Goal: Task Accomplishment & Management: Use online tool/utility

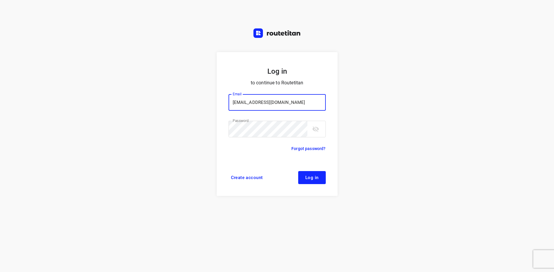
type input "[EMAIL_ADDRESS][DOMAIN_NAME]"
click at [315, 178] on span "Log in" at bounding box center [311, 177] width 13 height 5
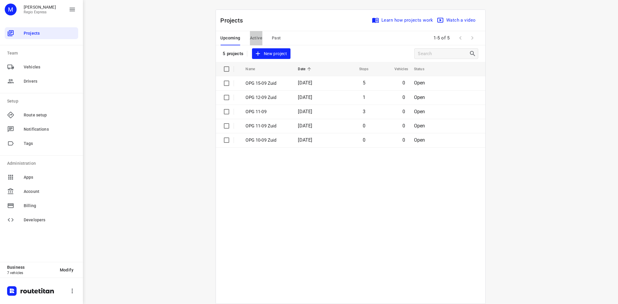
click at [260, 39] on span "Active" at bounding box center [256, 37] width 12 height 7
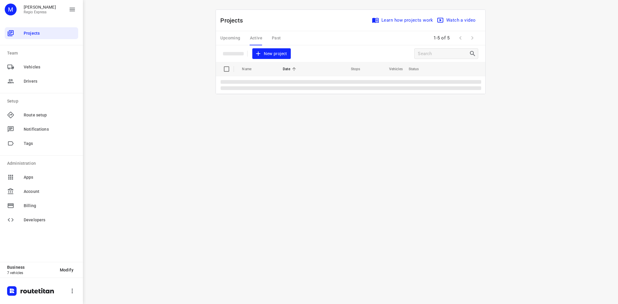
click at [260, 37] on div "Upcoming Active Past" at bounding box center [256, 38] width 70 height 14
click at [272, 82] on p "OPG 10-09" at bounding box center [266, 83] width 41 height 7
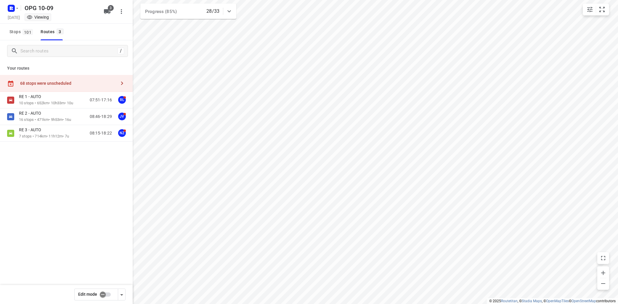
type input "distance"
click at [70, 104] on p "10 stops • 652km • 10h33m • 10u" at bounding box center [46, 103] width 54 height 6
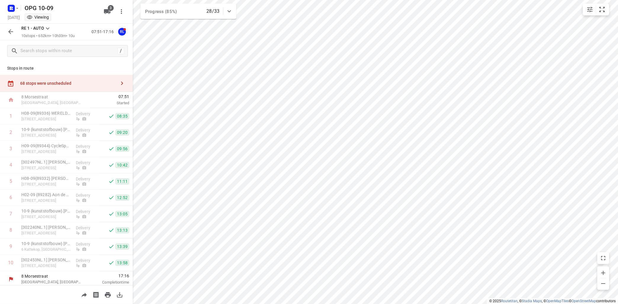
click at [48, 28] on icon at bounding box center [47, 28] width 7 height 7
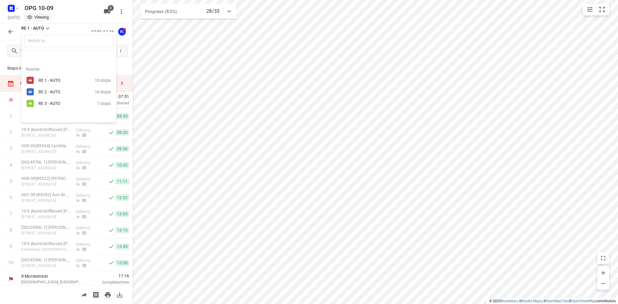
click at [50, 89] on div "RE 2 - AUTO" at bounding box center [67, 91] width 56 height 7
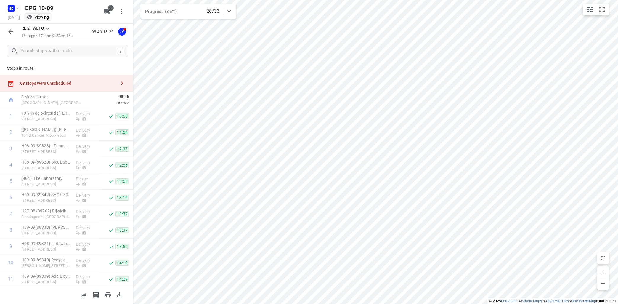
click at [50, 29] on icon at bounding box center [47, 28] width 7 height 7
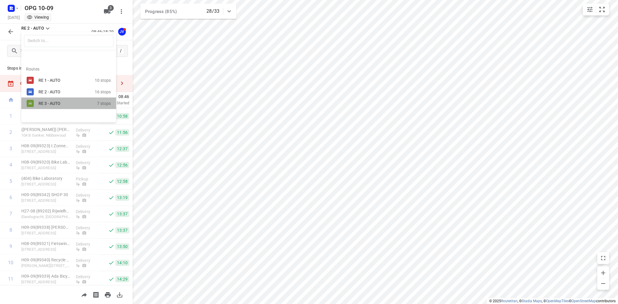
click at [52, 103] on div "RE 3 - AUTO" at bounding box center [64, 103] width 50 height 5
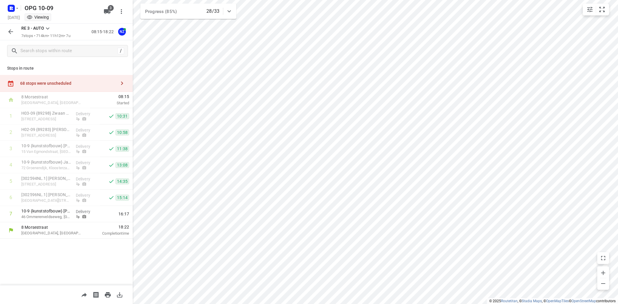
click at [125, 83] on icon "button" at bounding box center [121, 83] width 7 height 7
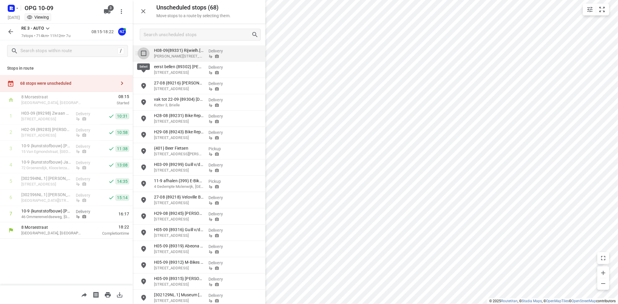
click at [143, 54] on input "grid" at bounding box center [144, 53] width 12 height 12
checkbox input "true"
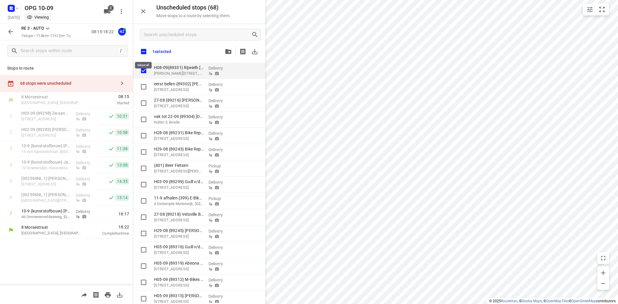
click at [144, 54] on input "checkbox" at bounding box center [143, 51] width 12 height 12
checkbox input "true"
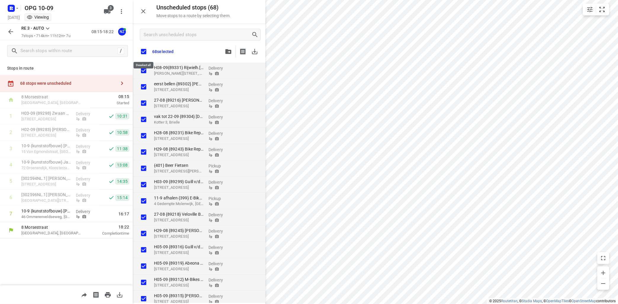
checkbox input "true"
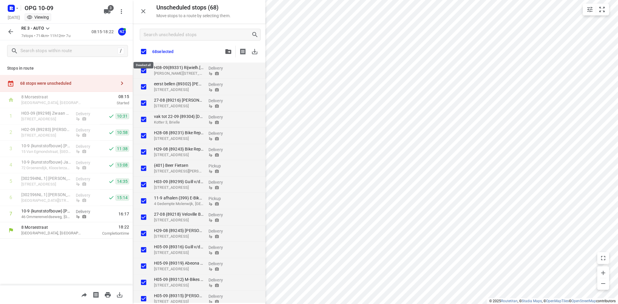
checkbox input "true"
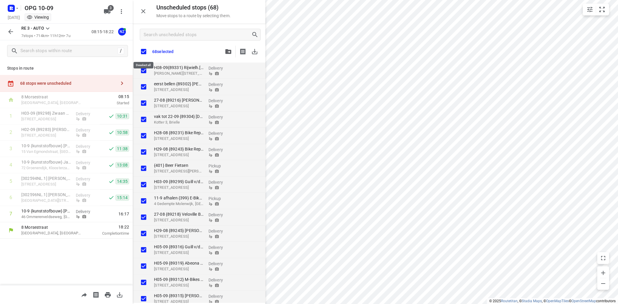
checkbox input "true"
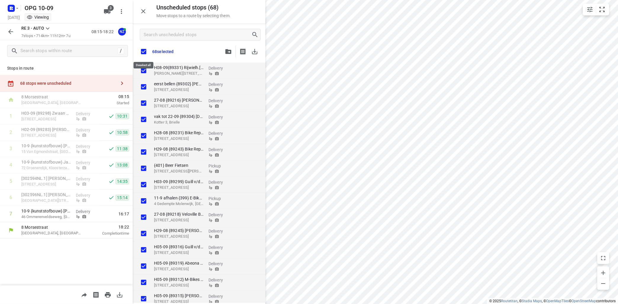
checkbox input "true"
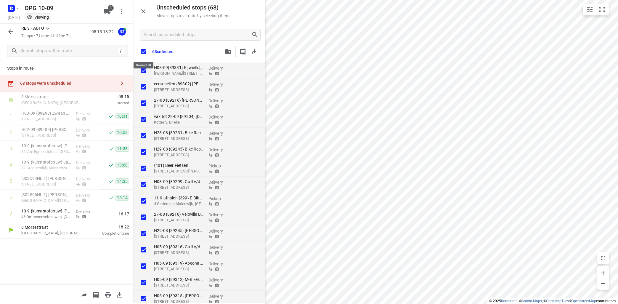
checkbox input "true"
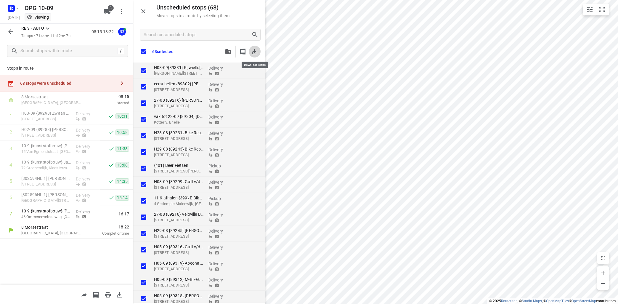
click at [255, 51] on icon "button" at bounding box center [254, 51] width 7 height 7
checkbox input "true"
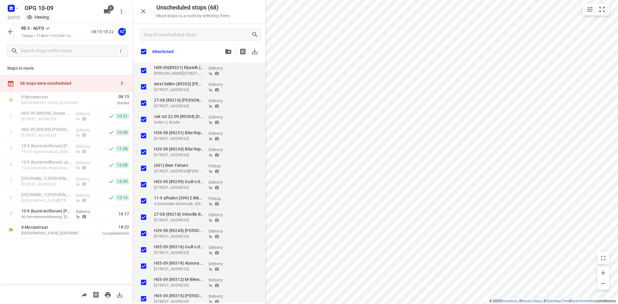
checkbox input "true"
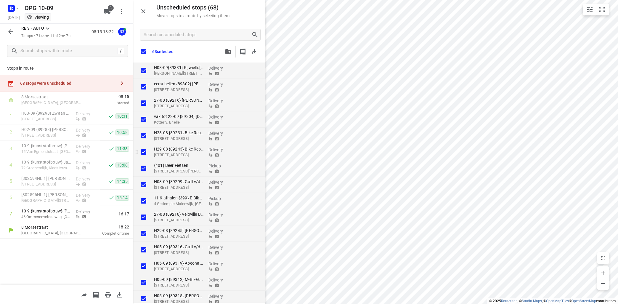
checkbox input "true"
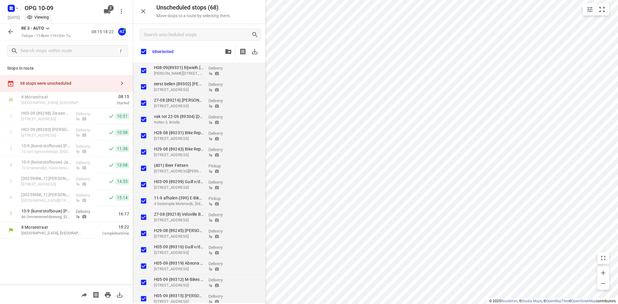
checkbox input "true"
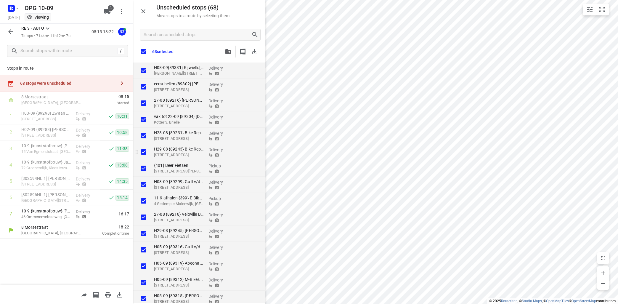
checkbox input "true"
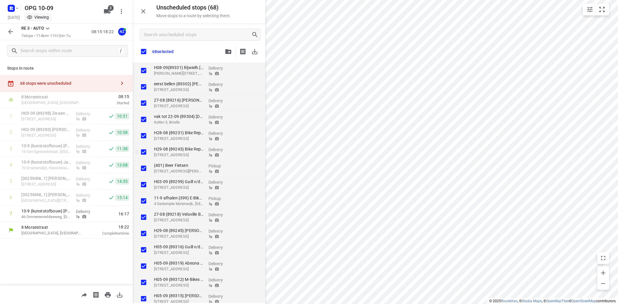
checkbox input "true"
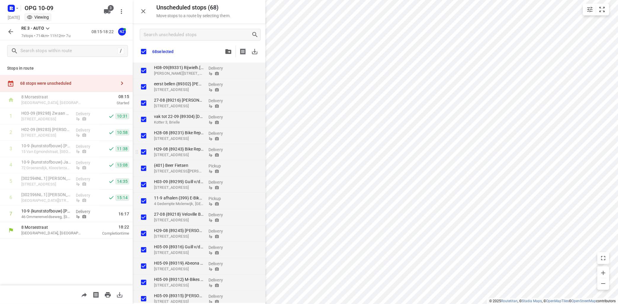
checkbox input "true"
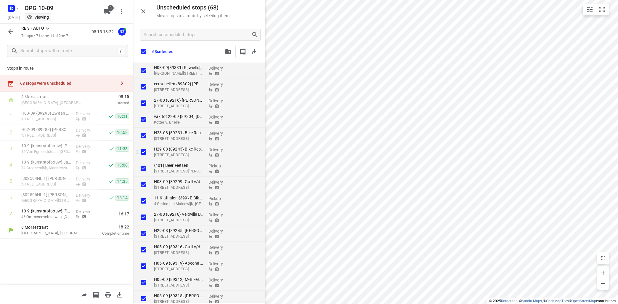
checkbox input "true"
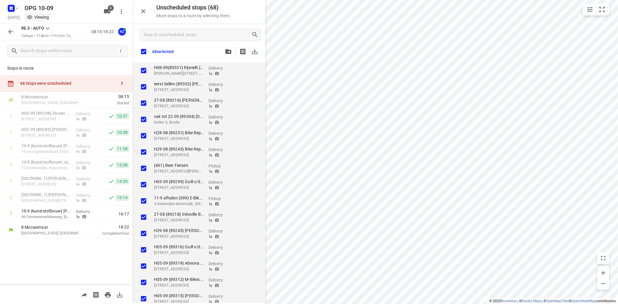
checkbox input "true"
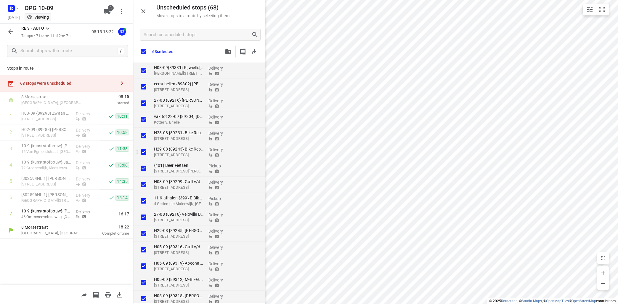
checkbox input "true"
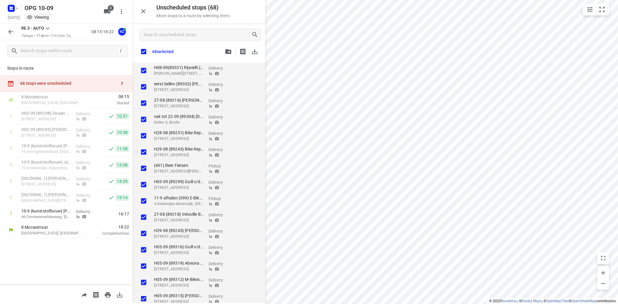
checkbox input "true"
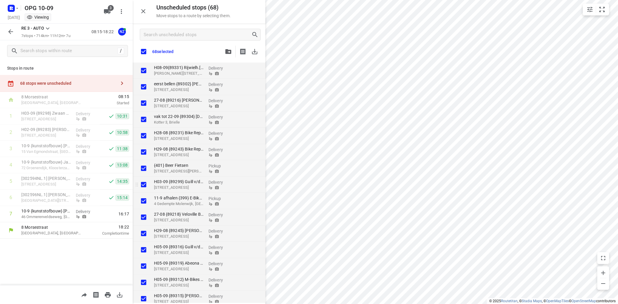
checkbox input "true"
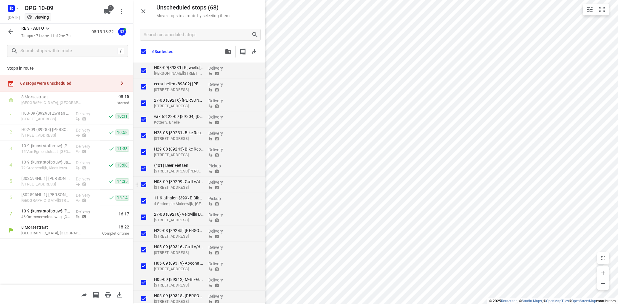
checkbox input "true"
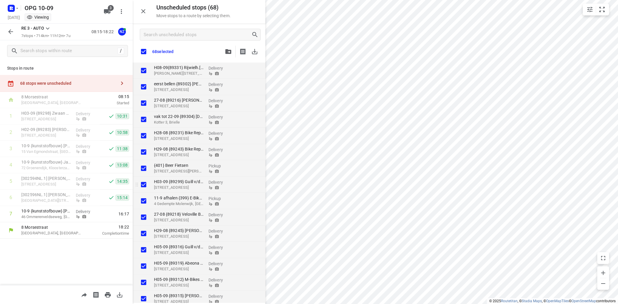
checkbox input "true"
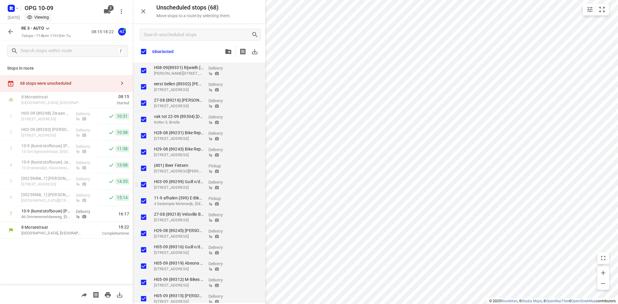
checkbox input "true"
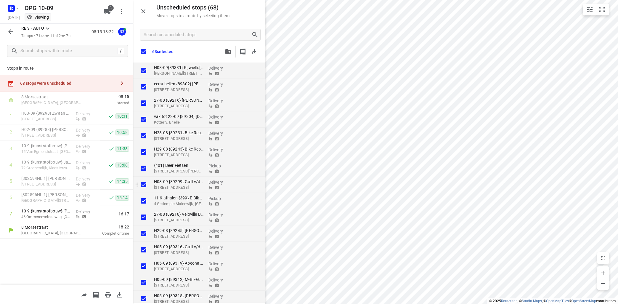
checkbox input "true"
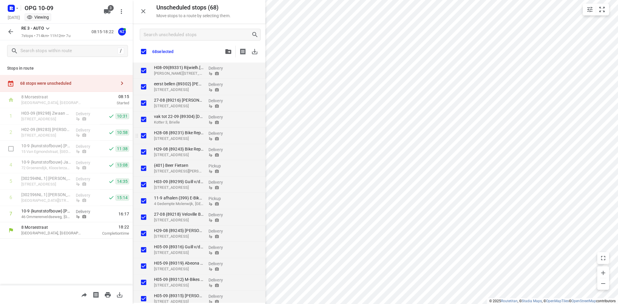
checkbox input "true"
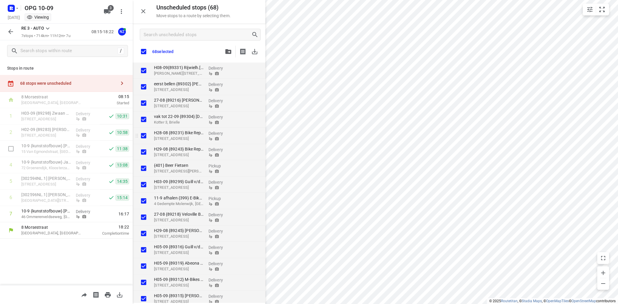
checkbox input "true"
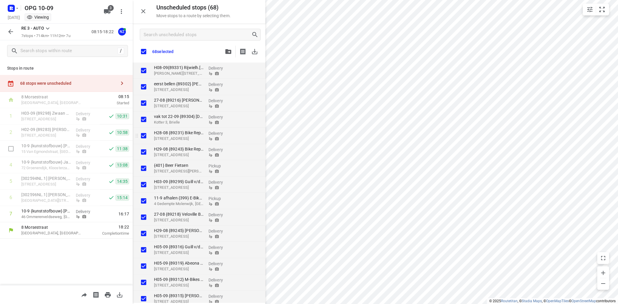
checkbox input "true"
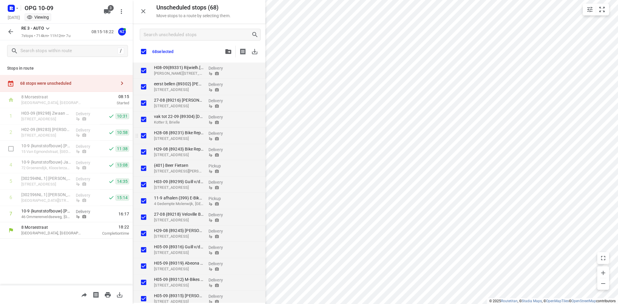
checkbox input "true"
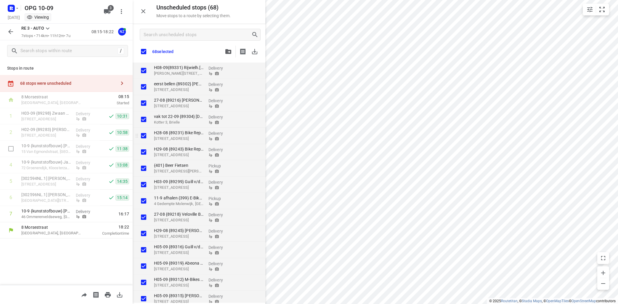
checkbox input "true"
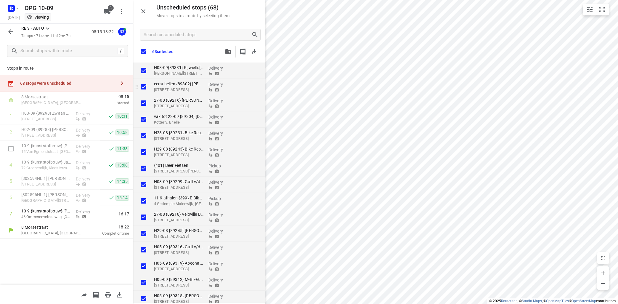
checkbox input "true"
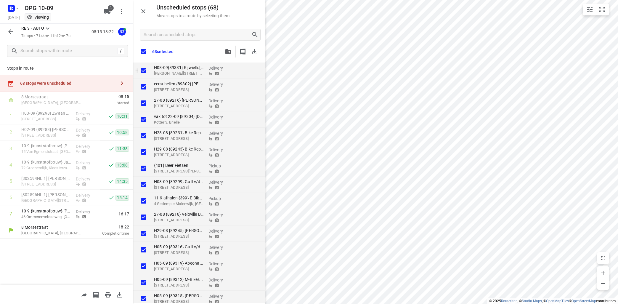
checkbox input "true"
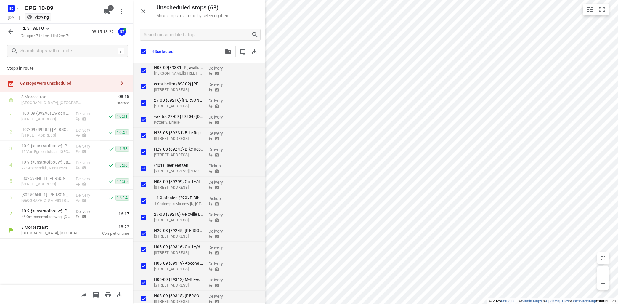
checkbox input "true"
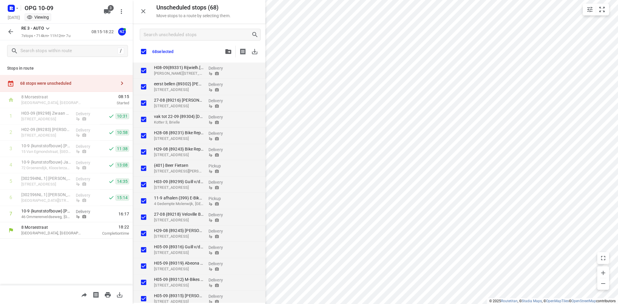
checkbox input "true"
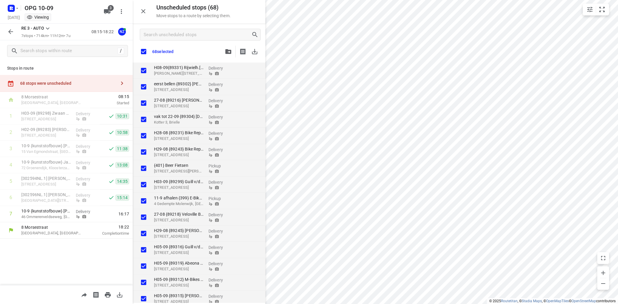
checkbox input "true"
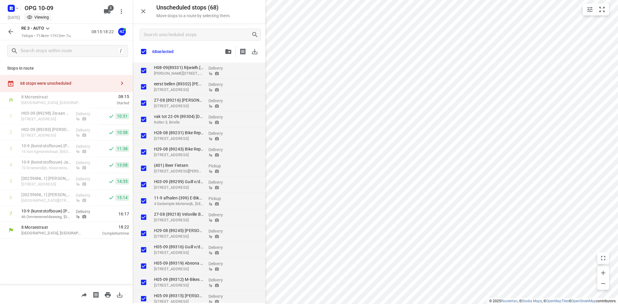
checkbox input "true"
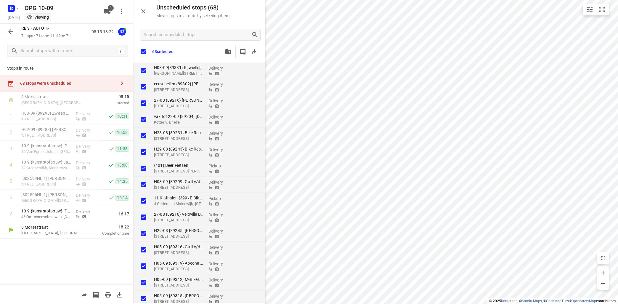
checkbox input "true"
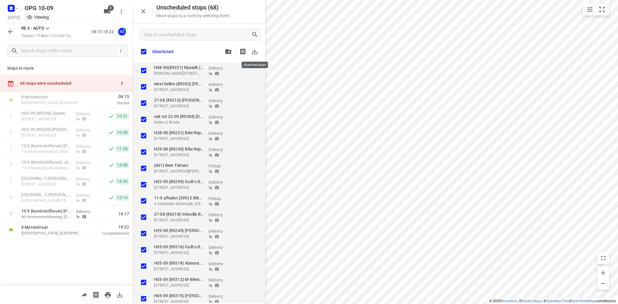
checkbox input "true"
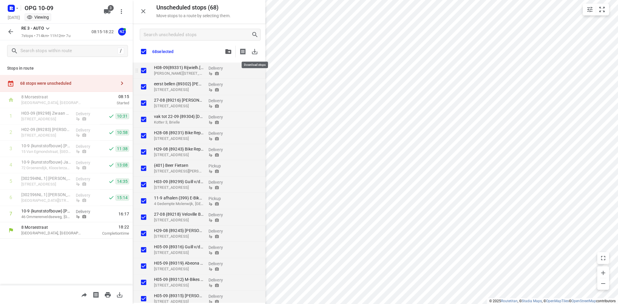
checkbox input "true"
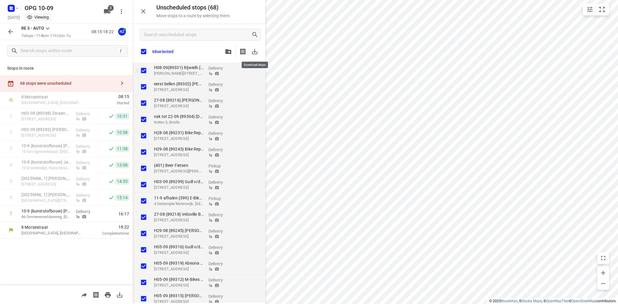
checkbox input "true"
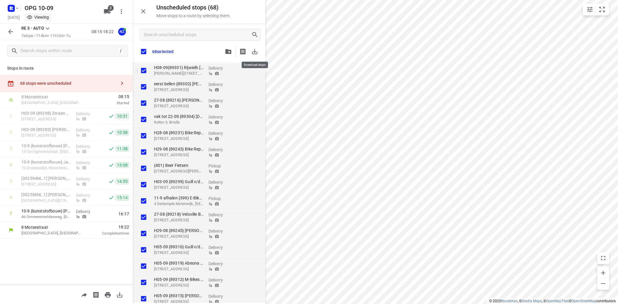
checkbox input "true"
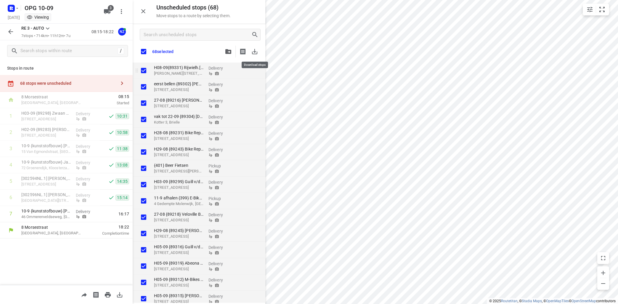
checkbox input "true"
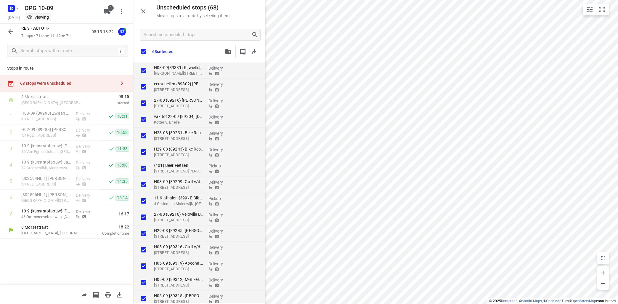
checkbox input "true"
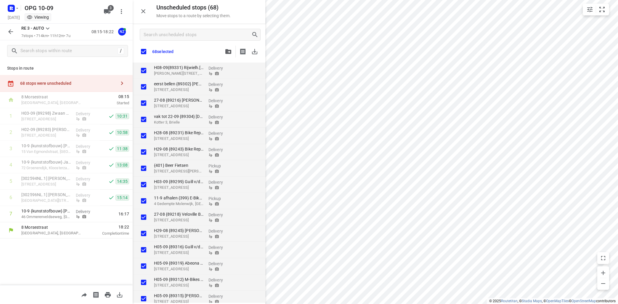
checkbox input "true"
click at [7, 31] on button "button" at bounding box center [11, 32] width 12 height 12
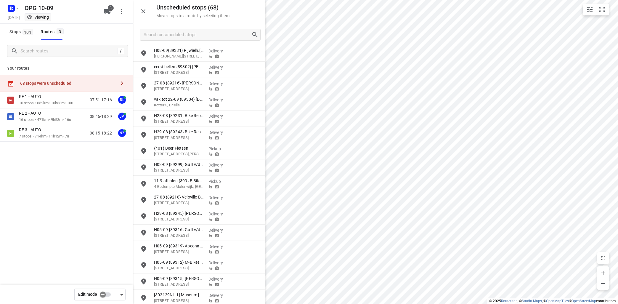
click at [108, 295] on input "checkbox" at bounding box center [103, 294] width 34 height 11
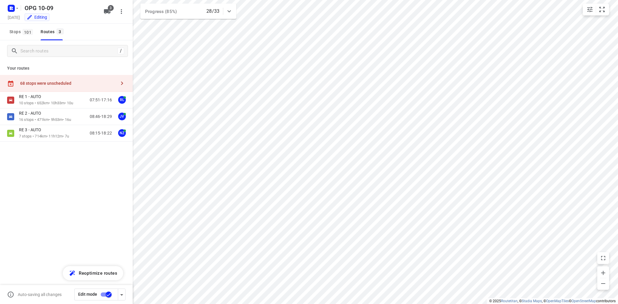
click at [122, 83] on icon "button" at bounding box center [121, 83] width 7 height 7
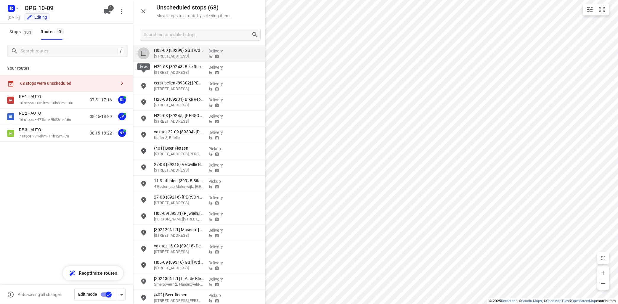
click at [141, 53] on input "grid" at bounding box center [144, 53] width 12 height 12
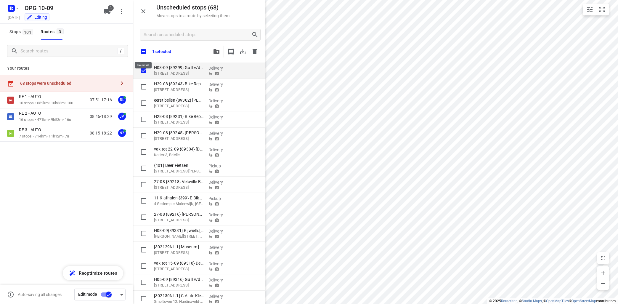
click at [147, 49] on input "checkbox" at bounding box center [143, 51] width 12 height 12
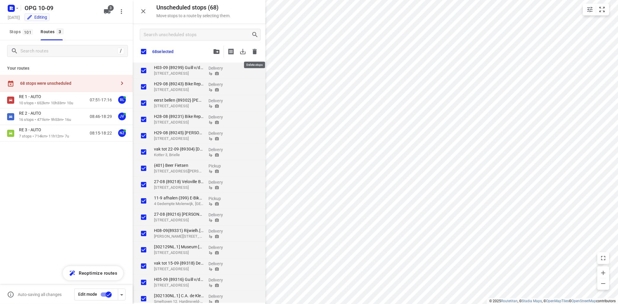
click at [255, 53] on icon "button" at bounding box center [255, 51] width 4 height 5
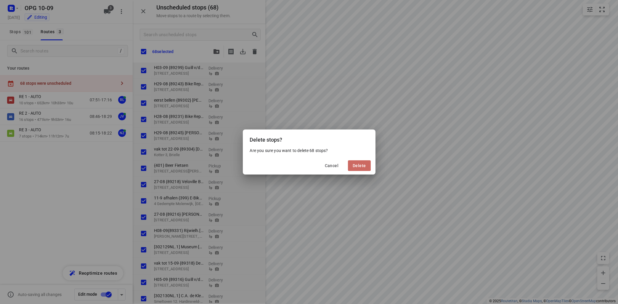
click at [356, 165] on span "Delete" at bounding box center [359, 165] width 13 height 5
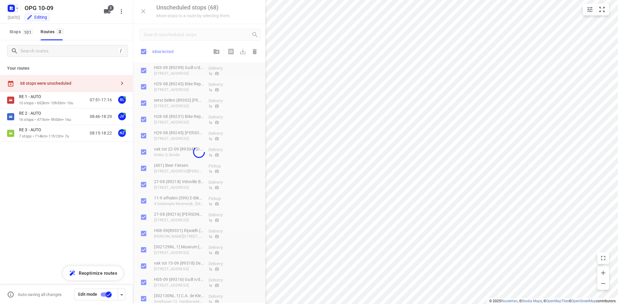
click at [17, 9] on icon "button" at bounding box center [17, 8] width 5 height 5
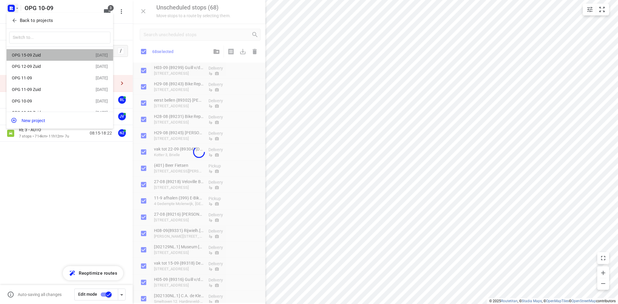
click at [39, 54] on div "OPG 15-09 Zuid" at bounding box center [46, 55] width 68 height 5
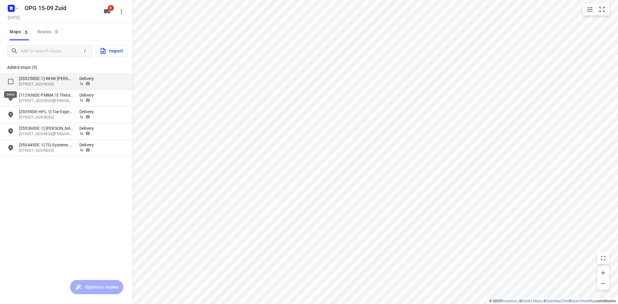
click at [10, 81] on input "grid" at bounding box center [11, 82] width 12 height 12
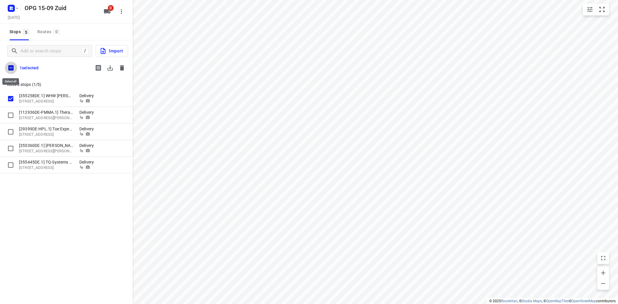
drag, startPoint x: 9, startPoint y: 67, endPoint x: 16, endPoint y: 65, distance: 7.2
click at [10, 67] on input "checkbox" at bounding box center [11, 68] width 12 height 12
click at [111, 68] on icon "button" at bounding box center [110, 67] width 5 height 5
click at [122, 66] on icon "button" at bounding box center [122, 67] width 4 height 5
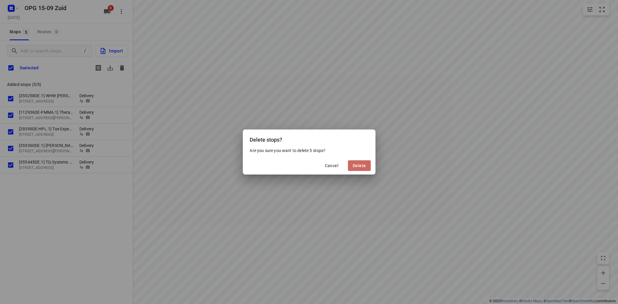
click at [358, 166] on span "Delete" at bounding box center [359, 165] width 13 height 5
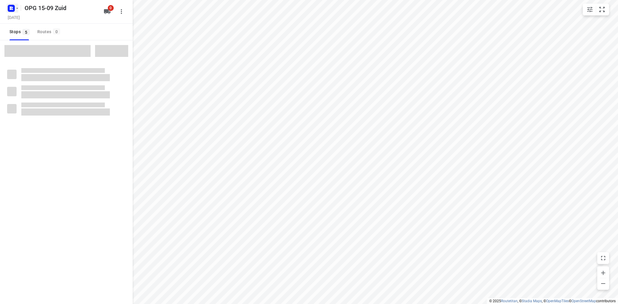
click at [17, 7] on icon "button" at bounding box center [17, 8] width 5 height 5
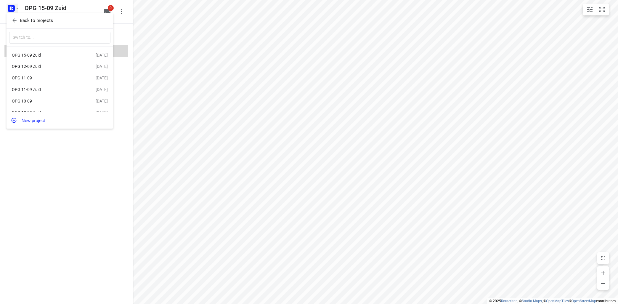
click at [43, 15] on div "Back to projects" at bounding box center [60, 21] width 107 height 16
click at [40, 19] on p "Back to projects" at bounding box center [36, 20] width 33 height 7
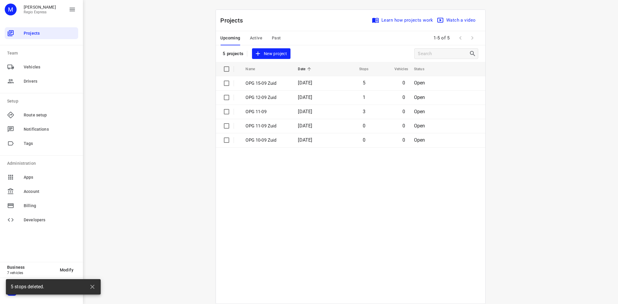
click at [263, 94] on td "OPG 12-09 Zuid" at bounding box center [267, 97] width 54 height 14
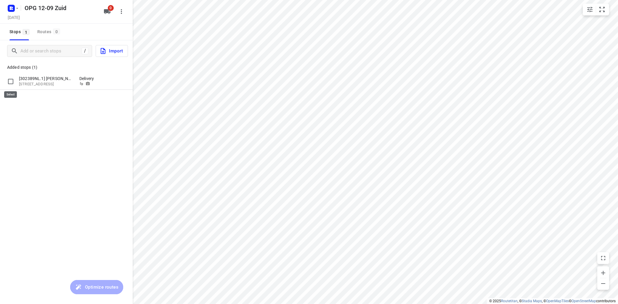
click at [10, 80] on input "grid" at bounding box center [11, 82] width 12 height 12
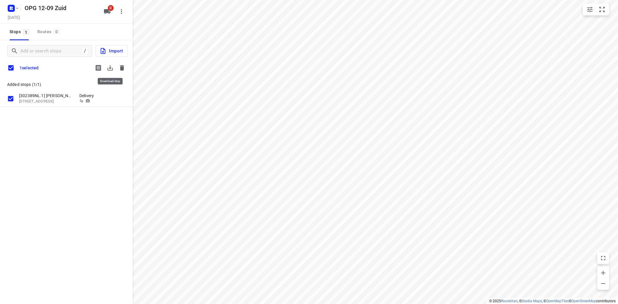
click at [112, 68] on icon "button" at bounding box center [110, 67] width 7 height 7
click at [123, 65] on icon "button" at bounding box center [121, 67] width 7 height 7
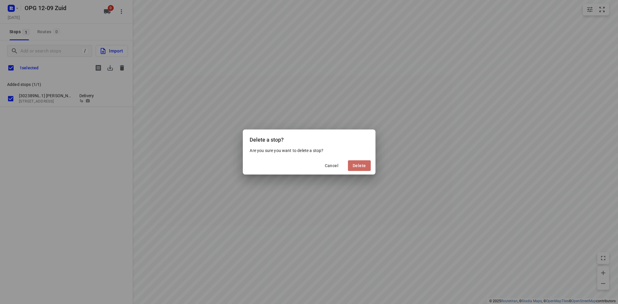
click at [363, 169] on button "Delete" at bounding box center [359, 165] width 23 height 11
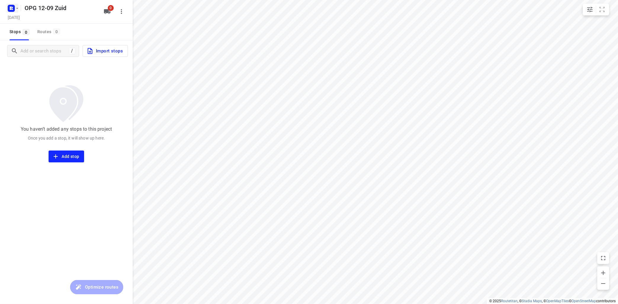
click at [17, 6] on button "button" at bounding box center [13, 8] width 12 height 9
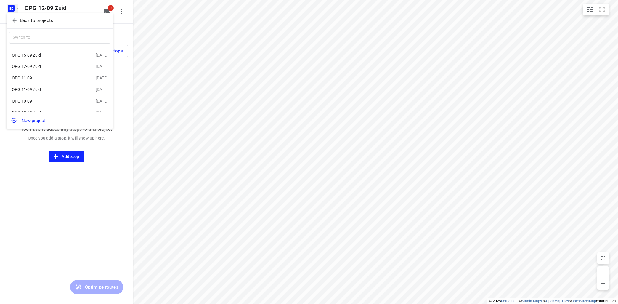
click at [28, 79] on div "OPG 11-09" at bounding box center [46, 78] width 68 height 5
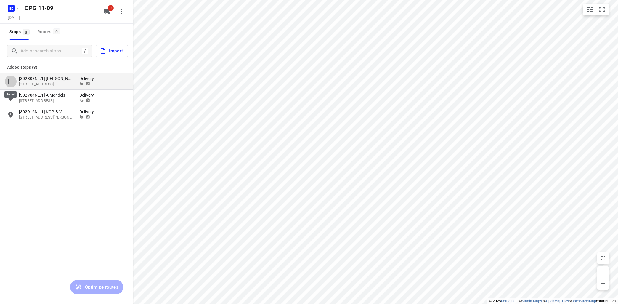
click at [9, 81] on input "grid" at bounding box center [11, 82] width 12 height 12
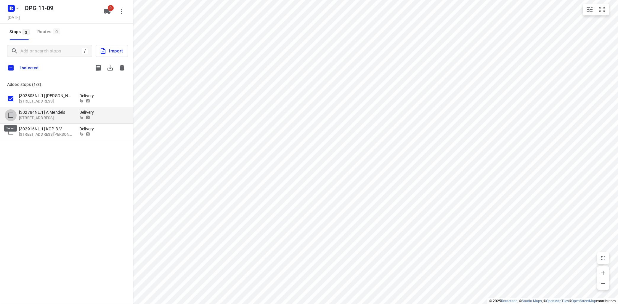
drag, startPoint x: 9, startPoint y: 114, endPoint x: 8, endPoint y: 119, distance: 5.2
click at [10, 114] on input "grid" at bounding box center [11, 115] width 12 height 12
click at [11, 131] on input "grid" at bounding box center [11, 132] width 12 height 12
click at [112, 69] on icon "button" at bounding box center [110, 67] width 7 height 7
click at [122, 64] on button "button" at bounding box center [122, 68] width 12 height 12
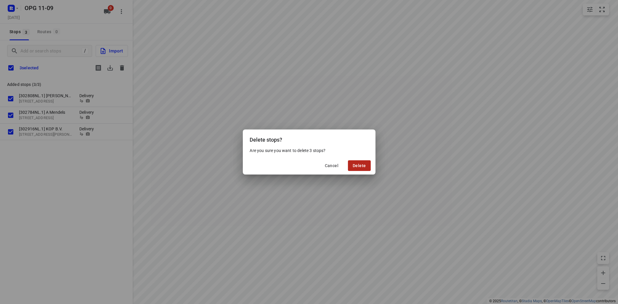
click at [354, 169] on button "Delete" at bounding box center [359, 165] width 23 height 11
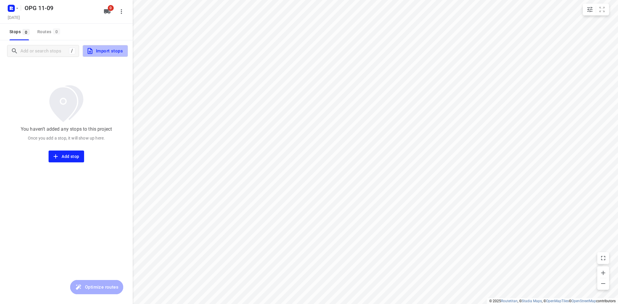
click at [102, 51] on span "Import stops" at bounding box center [104, 51] width 36 height 8
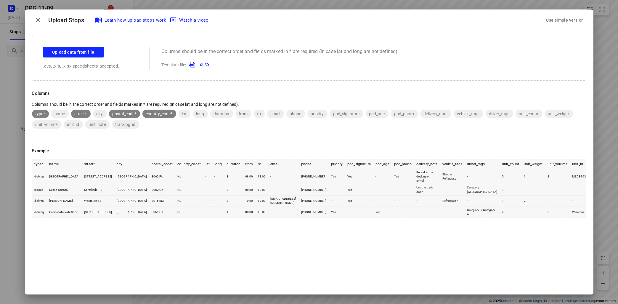
click at [564, 22] on div "Use simple version" at bounding box center [565, 20] width 40 height 10
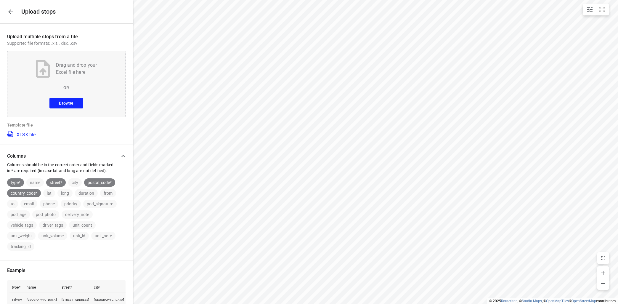
drag, startPoint x: 73, startPoint y: 103, endPoint x: 76, endPoint y: 104, distance: 3.1
click at [74, 103] on button "Browse" at bounding box center [65, 103] width 33 height 11
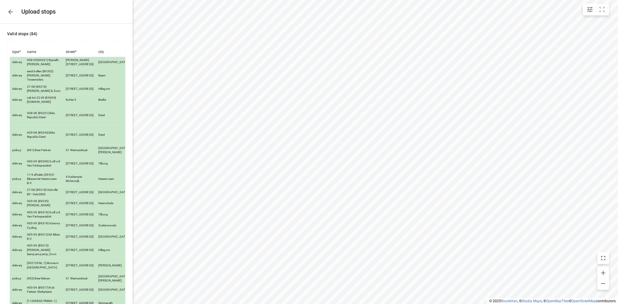
scroll to position [854, 0]
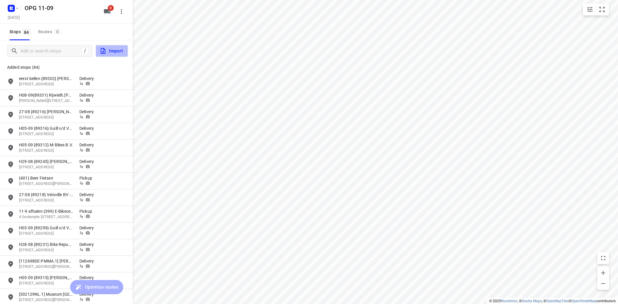
click at [120, 49] on span "Import" at bounding box center [111, 51] width 23 height 8
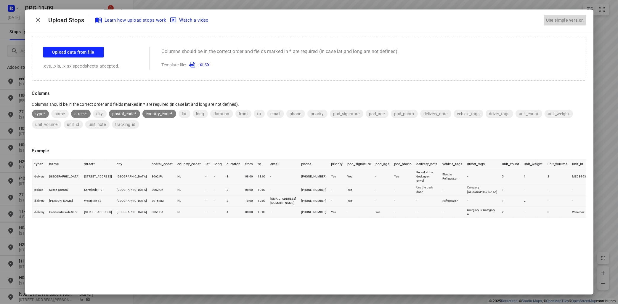
click at [557, 23] on div "Use simple version" at bounding box center [565, 20] width 40 height 10
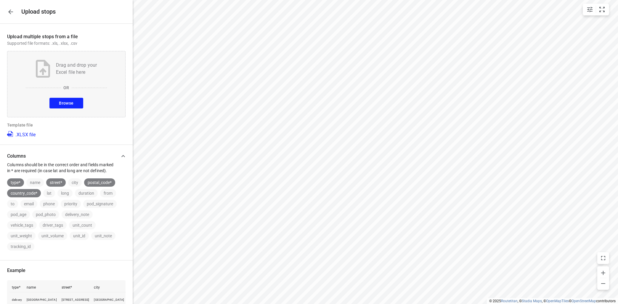
scroll to position [72, 0]
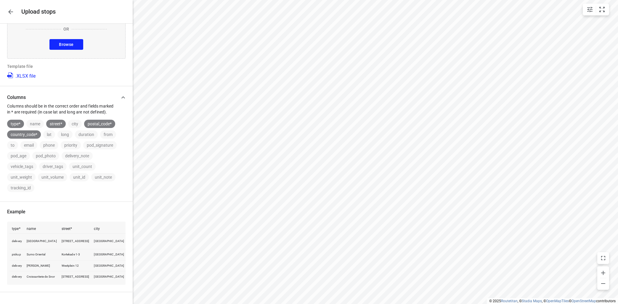
click at [68, 41] on span "Browse" at bounding box center [66, 44] width 15 height 7
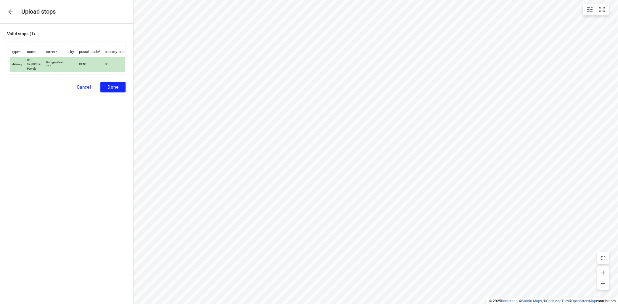
scroll to position [0, 0]
click at [116, 84] on span "Done" at bounding box center [113, 86] width 11 height 5
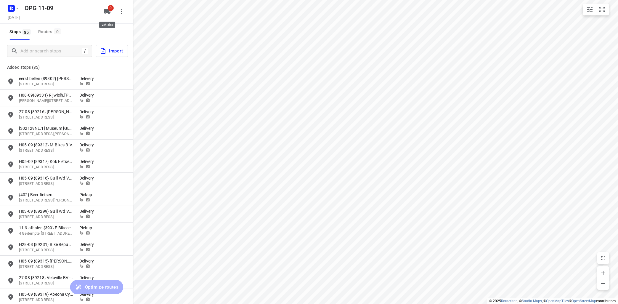
drag, startPoint x: 105, startPoint y: 15, endPoint x: 105, endPoint y: 21, distance: 6.2
click at [105, 17] on button "0" at bounding box center [107, 12] width 12 height 12
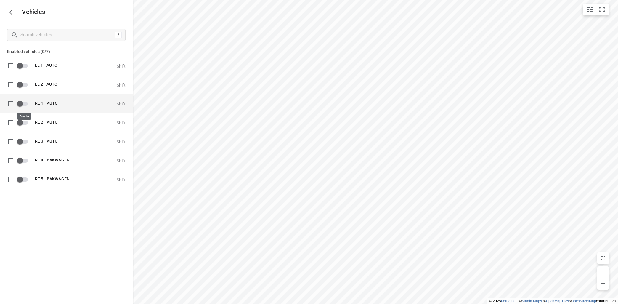
click at [28, 101] on input "grid" at bounding box center [20, 103] width 34 height 11
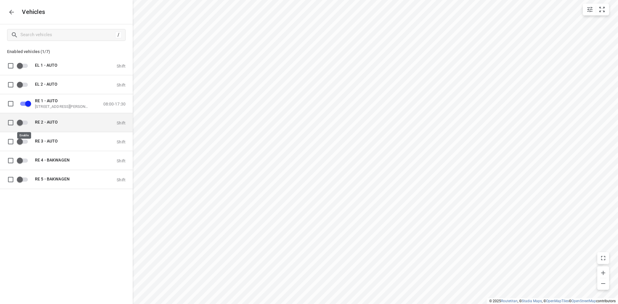
click at [27, 124] on input "grid" at bounding box center [20, 122] width 34 height 11
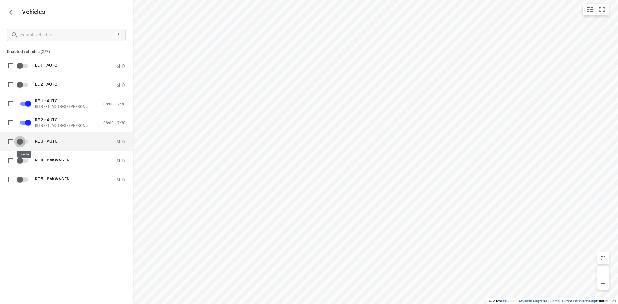
drag, startPoint x: 25, startPoint y: 142, endPoint x: 35, endPoint y: 150, distance: 12.8
click at [26, 142] on input "grid" at bounding box center [20, 141] width 34 height 11
click at [12, 11] on icon "button" at bounding box center [11, 12] width 7 height 7
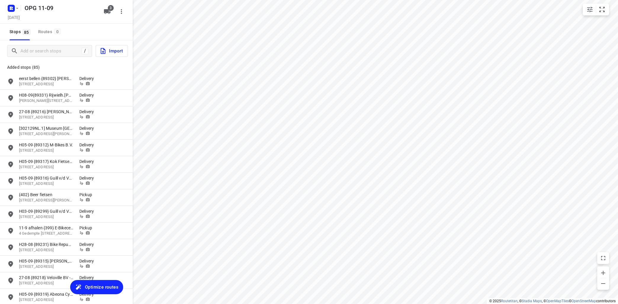
click at [102, 284] on span "Optimize routes" at bounding box center [101, 287] width 33 height 8
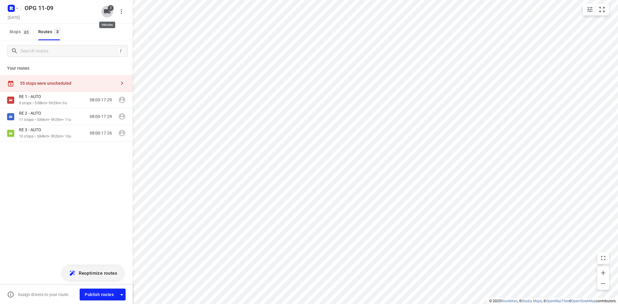
click at [108, 9] on span "3" at bounding box center [111, 8] width 6 height 6
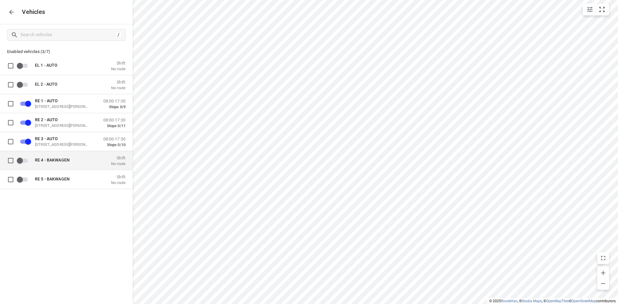
click at [52, 158] on span "RE 4 - BAKWAGEN" at bounding box center [52, 159] width 35 height 5
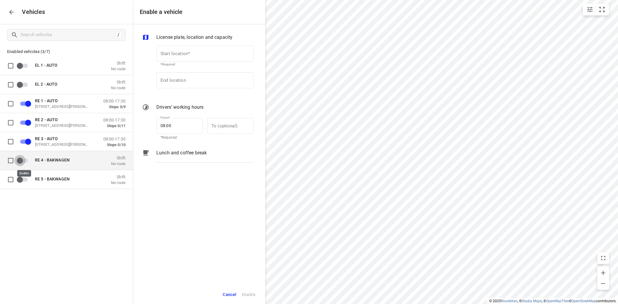
click at [24, 161] on input "grid" at bounding box center [20, 160] width 34 height 11
click at [9, 14] on icon "button" at bounding box center [11, 12] width 7 height 7
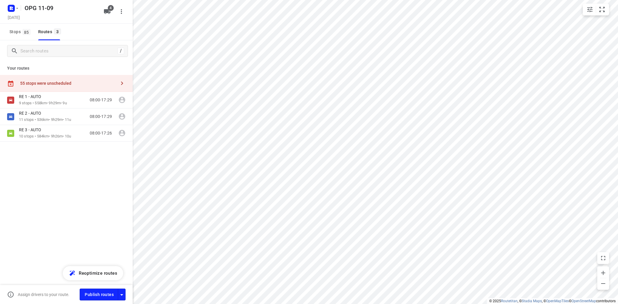
click at [122, 81] on icon "button" at bounding box center [121, 83] width 7 height 7
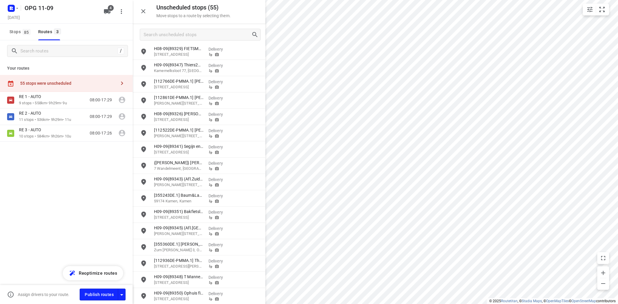
scroll to position [639, 0]
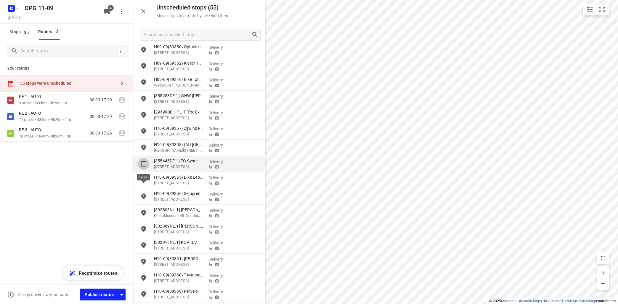
click at [145, 165] on input "grid" at bounding box center [144, 164] width 12 height 12
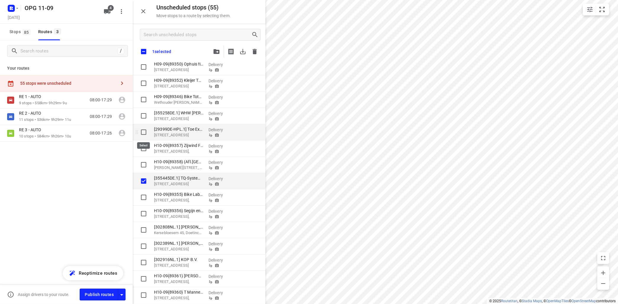
drag, startPoint x: 142, startPoint y: 132, endPoint x: 145, endPoint y: 134, distance: 3.0
click at [143, 132] on input "grid" at bounding box center [144, 132] width 12 height 12
click at [143, 114] on input "grid" at bounding box center [144, 116] width 12 height 12
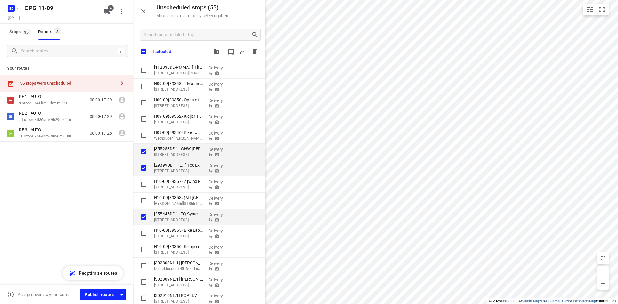
scroll to position [567, 0]
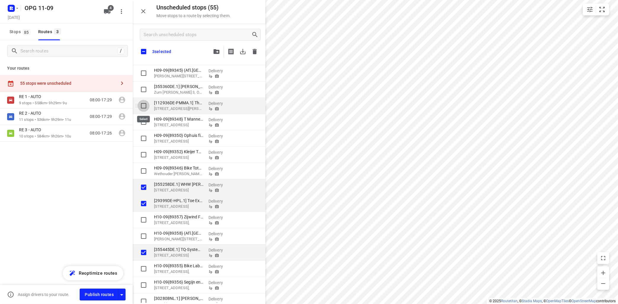
click at [142, 105] on input "grid" at bounding box center [144, 106] width 12 height 12
click at [145, 89] on input "grid" at bounding box center [144, 90] width 12 height 12
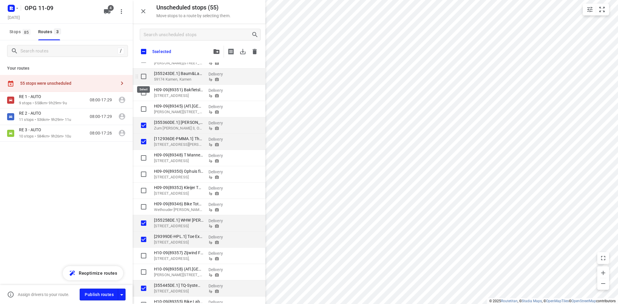
drag, startPoint x: 144, startPoint y: 76, endPoint x: 150, endPoint y: 79, distance: 6.4
click at [145, 77] on input "grid" at bounding box center [144, 76] width 12 height 12
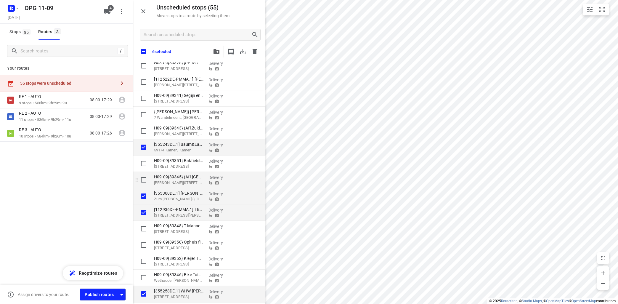
scroll to position [460, 0]
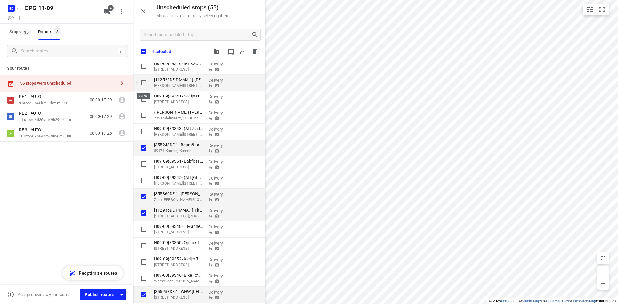
click at [142, 82] on input "grid" at bounding box center [144, 83] width 12 height 12
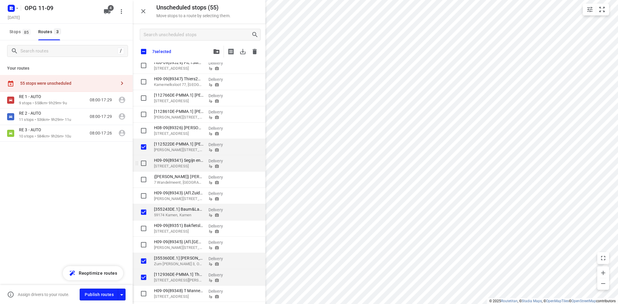
scroll to position [389, 0]
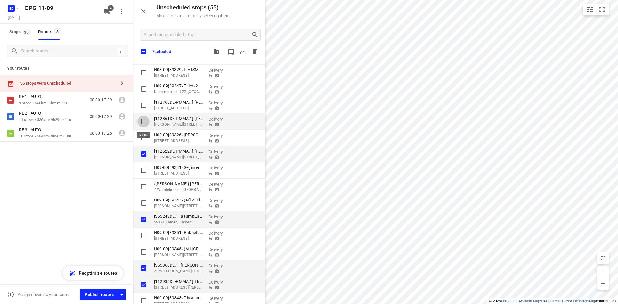
click at [143, 121] on input "grid" at bounding box center [144, 122] width 12 height 12
click at [144, 105] on input "grid" at bounding box center [144, 105] width 12 height 12
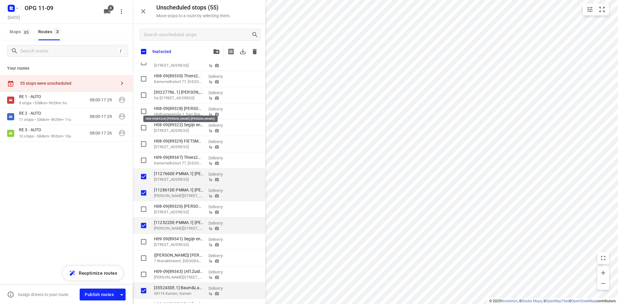
scroll to position [282, 0]
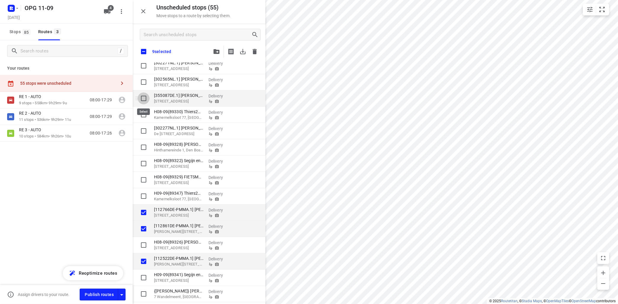
click at [144, 97] on input "grid" at bounding box center [144, 98] width 12 height 12
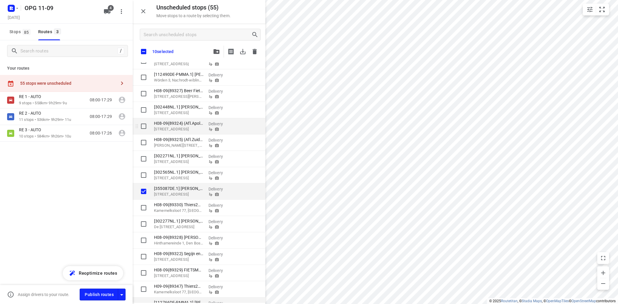
scroll to position [174, 0]
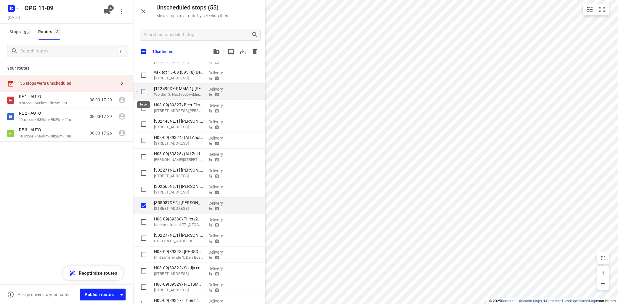
drag, startPoint x: 142, startPoint y: 91, endPoint x: 150, endPoint y: 94, distance: 8.6
click at [144, 92] on input "grid" at bounding box center [144, 92] width 12 height 12
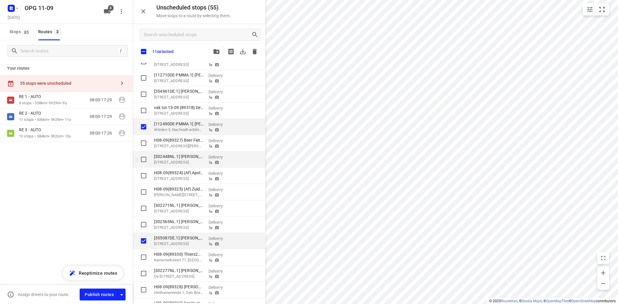
scroll to position [139, 0]
click at [145, 94] on input "grid" at bounding box center [144, 95] width 12 height 12
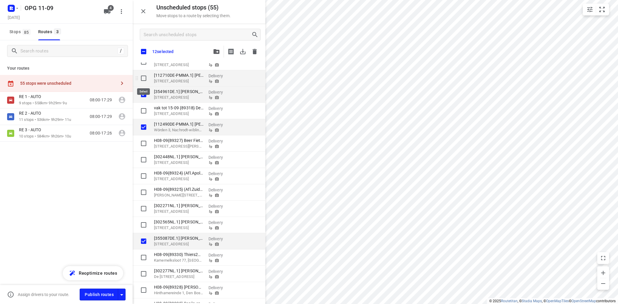
drag, startPoint x: 145, startPoint y: 78, endPoint x: 154, endPoint y: 85, distance: 11.3
click at [146, 79] on input "grid" at bounding box center [144, 78] width 12 height 12
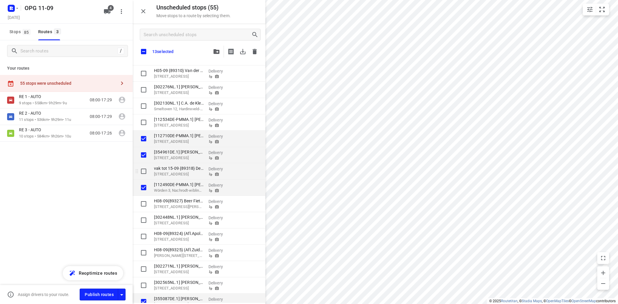
scroll to position [67, 0]
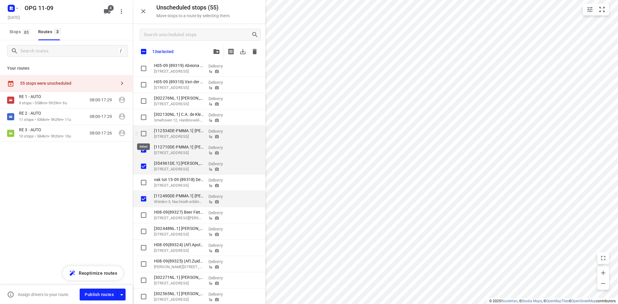
click at [143, 133] on input "grid" at bounding box center [144, 134] width 12 height 12
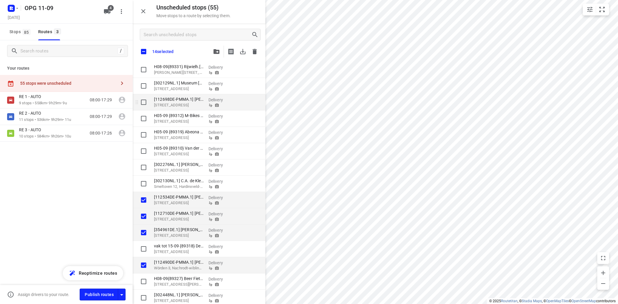
scroll to position [0, 0]
click at [143, 102] on input "grid" at bounding box center [144, 103] width 12 height 12
click at [217, 52] on icon "button" at bounding box center [217, 51] width 6 height 5
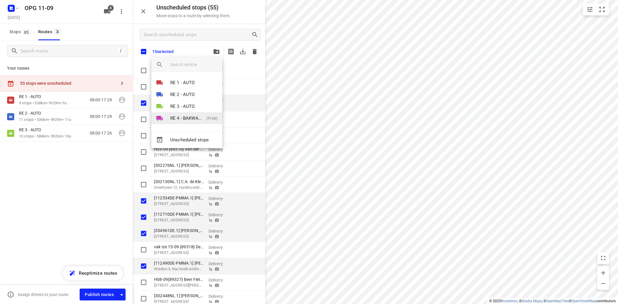
click at [179, 116] on p "RE 4 - BAKWAGEN" at bounding box center [187, 118] width 34 height 7
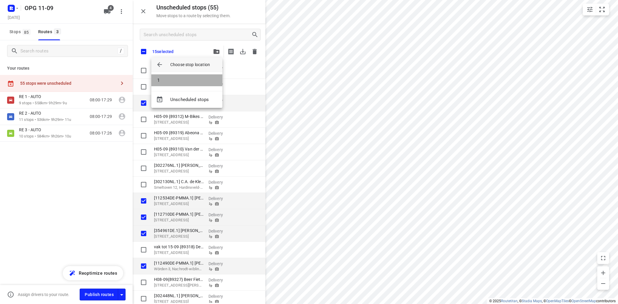
click at [179, 81] on li "1" at bounding box center [186, 80] width 71 height 12
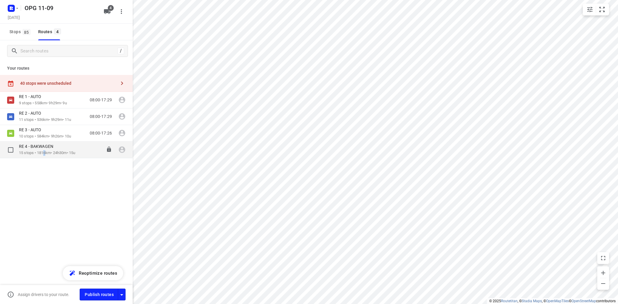
click at [46, 151] on p "15 stops • 1816km • 24h30m • 15u" at bounding box center [47, 153] width 56 height 6
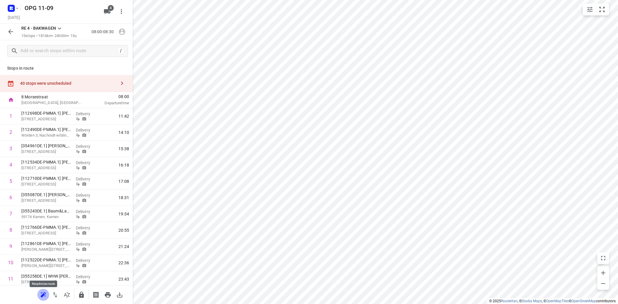
click at [48, 291] on button "button" at bounding box center [43, 295] width 12 height 12
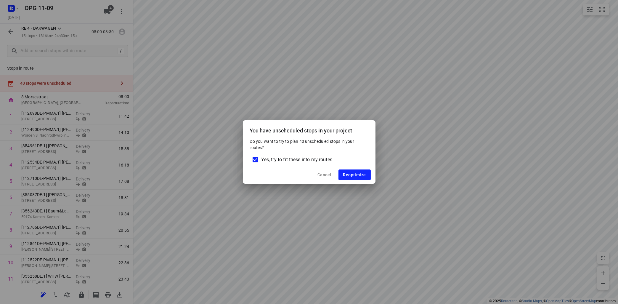
click at [296, 159] on span "Yes, try to fit these into my routes" at bounding box center [297, 159] width 71 height 7
click at [262, 159] on input "Yes, try to fit these into my routes" at bounding box center [255, 159] width 12 height 12
click at [349, 173] on span "Reoptimize" at bounding box center [354, 174] width 23 height 5
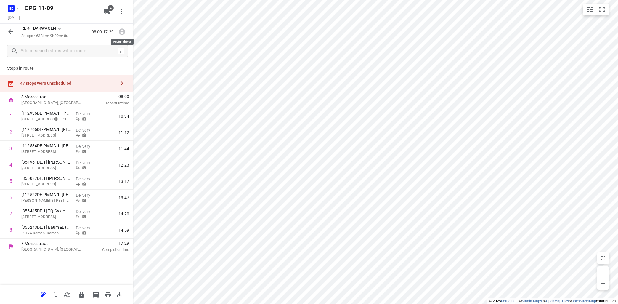
click at [122, 32] on icon "button" at bounding box center [122, 32] width 7 height 7
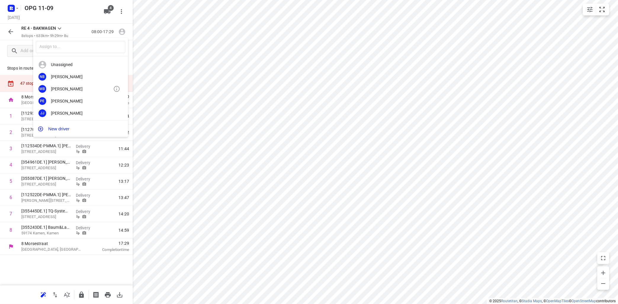
scroll to position [36, 0]
click at [86, 100] on div "[PERSON_NAME]" at bounding box center [82, 101] width 62 height 5
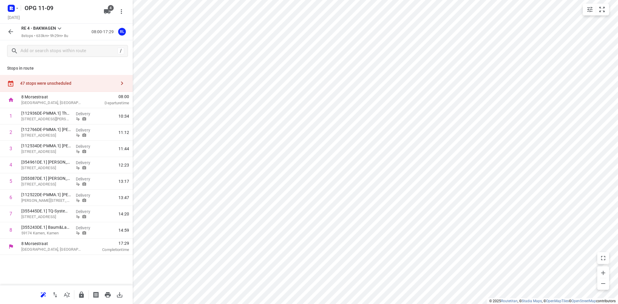
click at [60, 28] on icon at bounding box center [59, 28] width 7 height 7
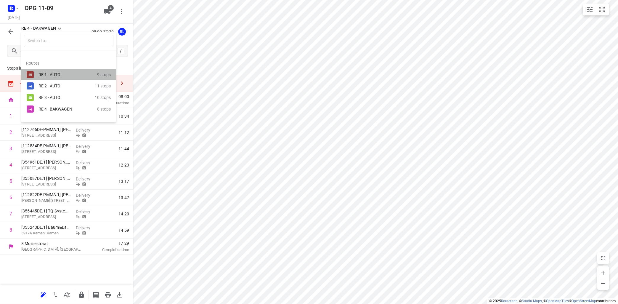
click at [60, 73] on div "RE 1 - AUTO" at bounding box center [64, 74] width 50 height 5
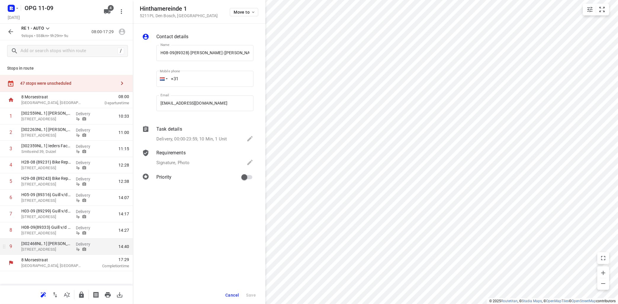
scroll to position [0, 5]
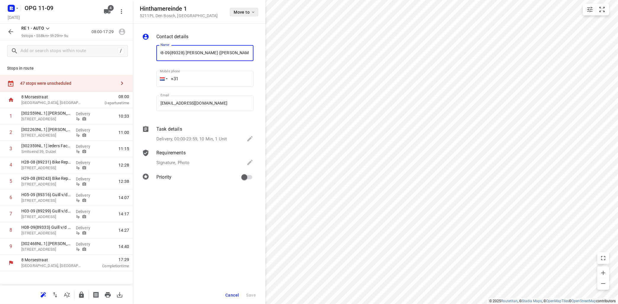
click at [256, 13] on button "Move to" at bounding box center [244, 12] width 28 height 8
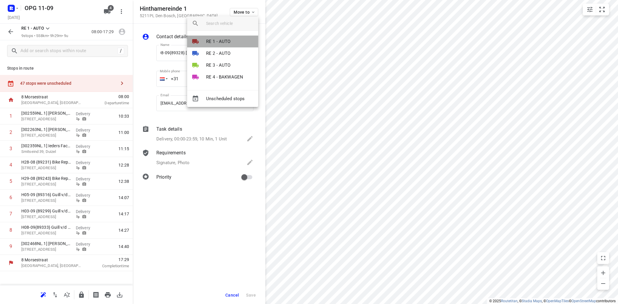
click at [229, 43] on p "RE 1 - AUTO" at bounding box center [218, 41] width 25 height 7
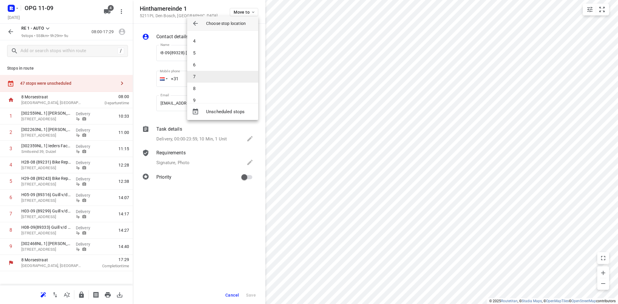
scroll to position [41, 0]
click at [225, 90] on li "9" at bounding box center [222, 93] width 71 height 12
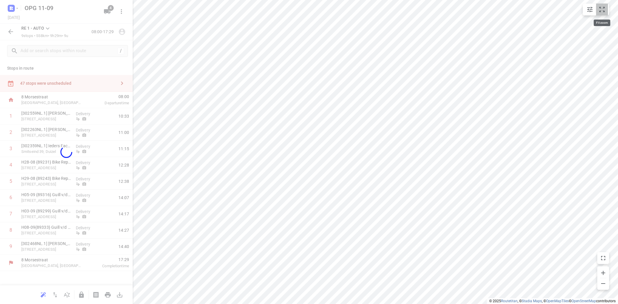
click at [599, 6] on button "small contained button group" at bounding box center [602, 10] width 12 height 12
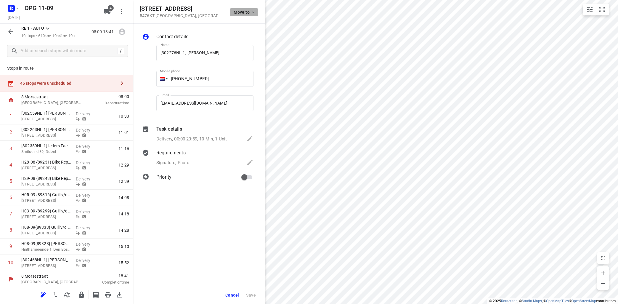
click at [252, 14] on icon "button" at bounding box center [253, 12] width 5 height 5
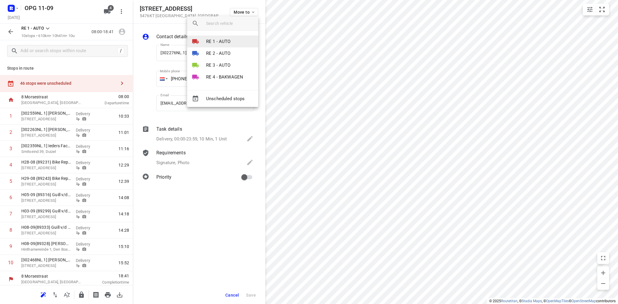
click at [233, 42] on li "RE 1 - AUTO" at bounding box center [222, 42] width 71 height 12
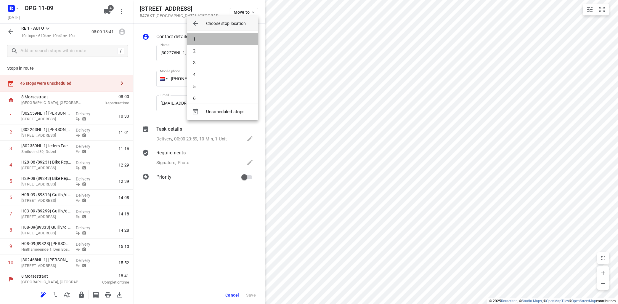
click at [233, 41] on li "1" at bounding box center [222, 39] width 71 height 12
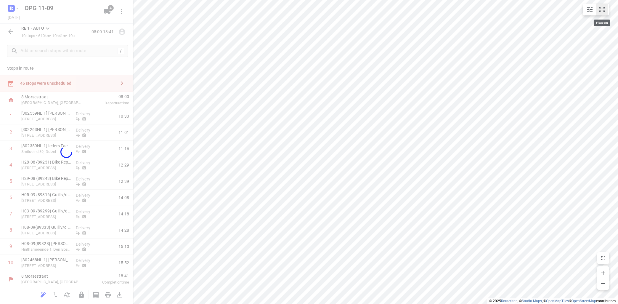
click at [601, 7] on icon "small contained button group" at bounding box center [602, 9] width 7 height 7
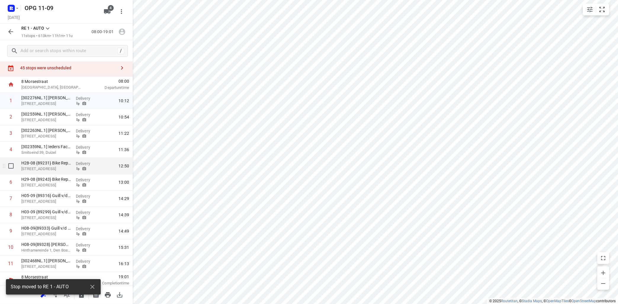
scroll to position [19, 0]
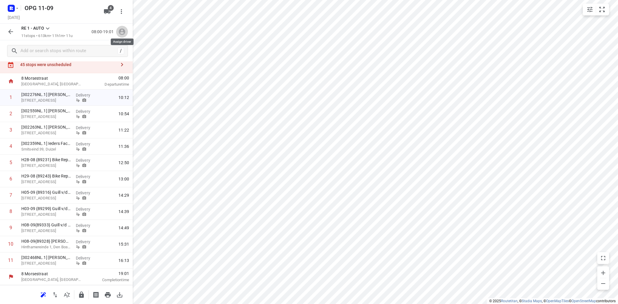
click at [122, 31] on icon "button" at bounding box center [122, 32] width 8 height 8
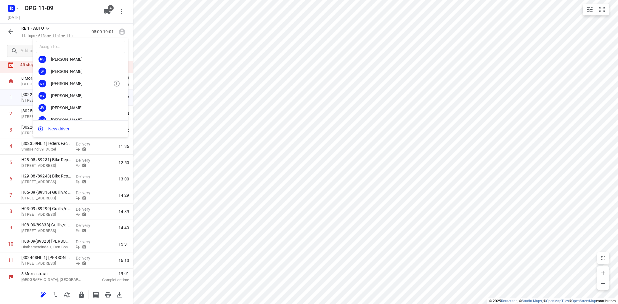
scroll to position [110, 0]
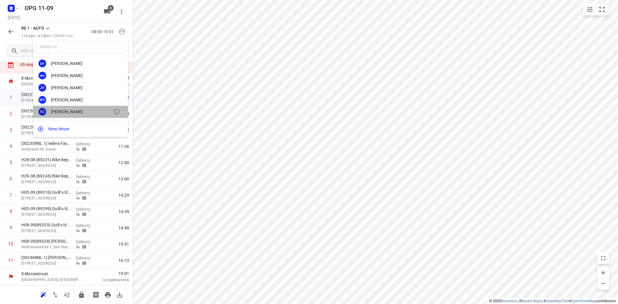
click at [70, 110] on div "[PERSON_NAME]" at bounding box center [82, 111] width 62 height 5
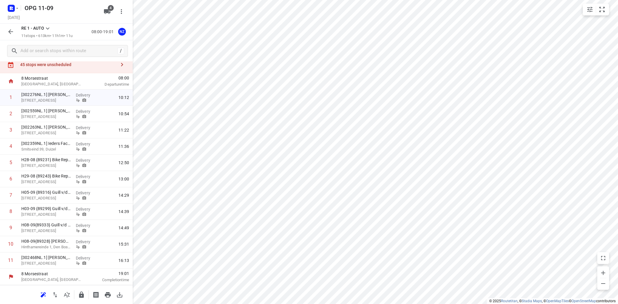
click at [49, 27] on icon at bounding box center [47, 28] width 7 height 7
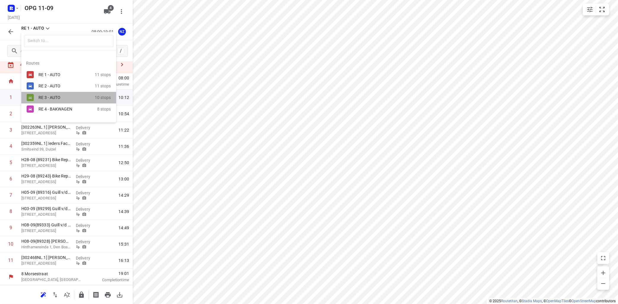
click at [54, 97] on div "RE 3 - AUTO" at bounding box center [64, 97] width 50 height 5
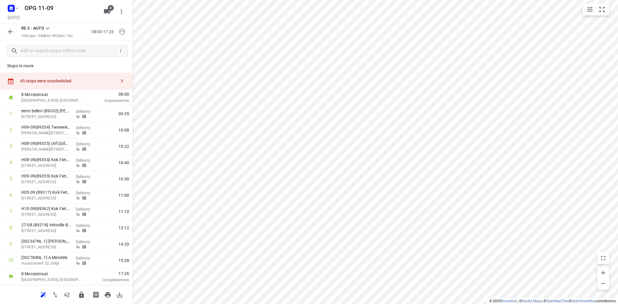
scroll to position [2, 0]
click at [57, 130] on p "H09-09{89354} Tweewielers [PERSON_NAME] B.V." at bounding box center [46, 127] width 50 height 6
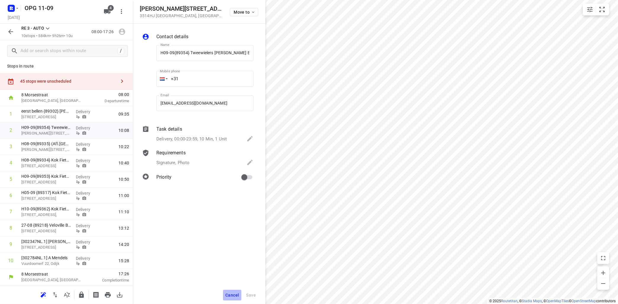
click at [236, 293] on span "Cancel" at bounding box center [232, 295] width 14 height 5
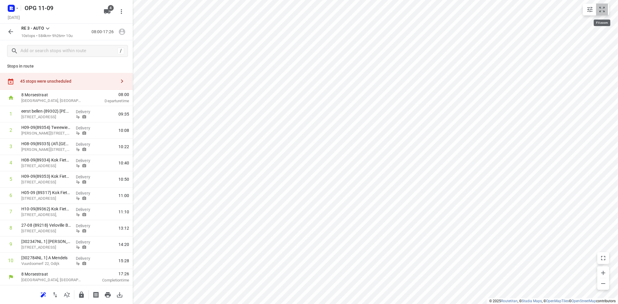
click at [600, 9] on icon "small contained button group" at bounding box center [602, 9] width 7 height 7
click at [48, 29] on icon at bounding box center [48, 29] width 4 height 2
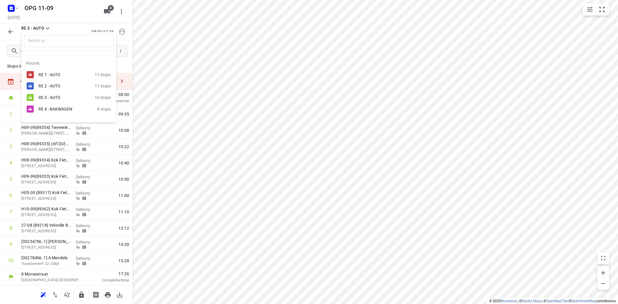
click at [54, 88] on div "RE 2 - AUTO" at bounding box center [64, 86] width 50 height 5
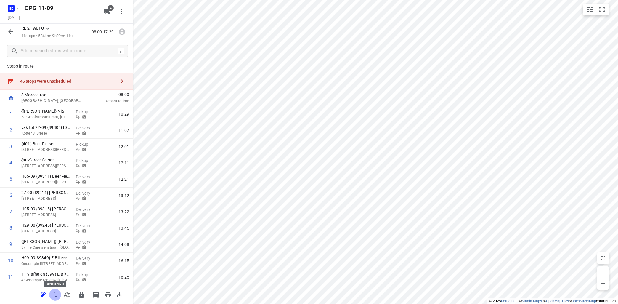
click at [55, 296] on icon "button" at bounding box center [55, 294] width 7 height 7
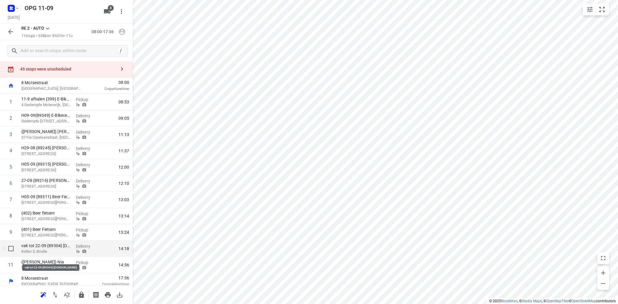
scroll to position [19, 0]
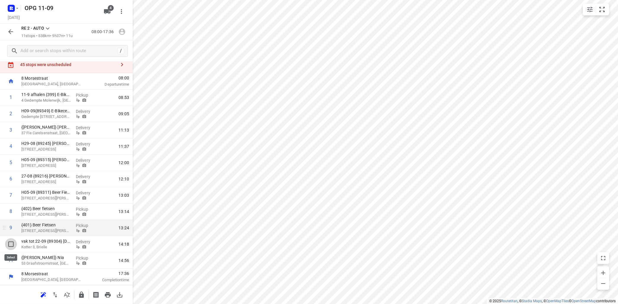
drag, startPoint x: 12, startPoint y: 242, endPoint x: 15, endPoint y: 241, distance: 3.7
click at [13, 241] on input "checkbox" at bounding box center [11, 244] width 12 height 12
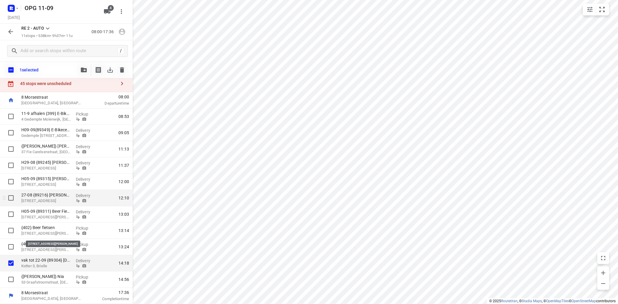
scroll to position [16, 0]
click at [84, 67] on button "button" at bounding box center [84, 70] width 12 height 12
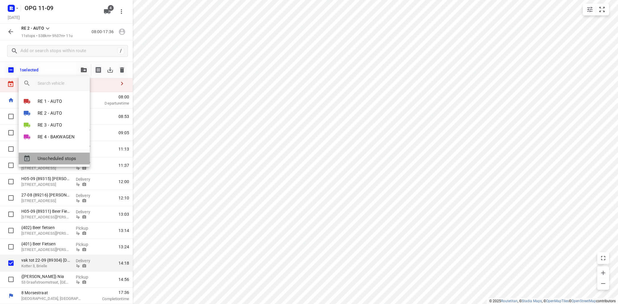
click at [62, 161] on span "Unscheduled stops" at bounding box center [61, 158] width 47 height 7
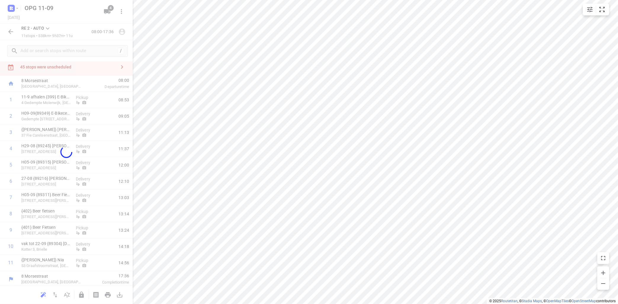
scroll to position [2, 0]
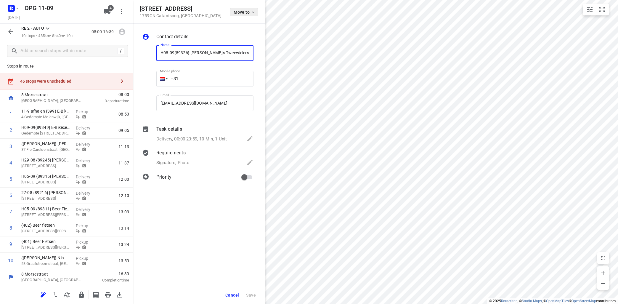
click at [249, 13] on span "Move to" at bounding box center [245, 12] width 22 height 5
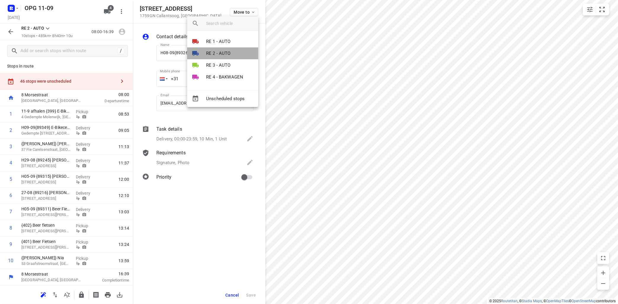
click at [220, 52] on p "RE 2 - AUTO" at bounding box center [218, 53] width 25 height 7
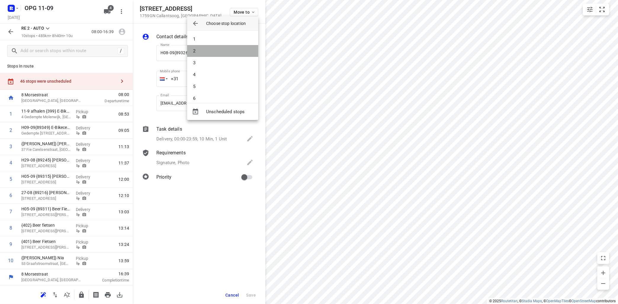
click at [219, 52] on li "2" at bounding box center [222, 51] width 71 height 12
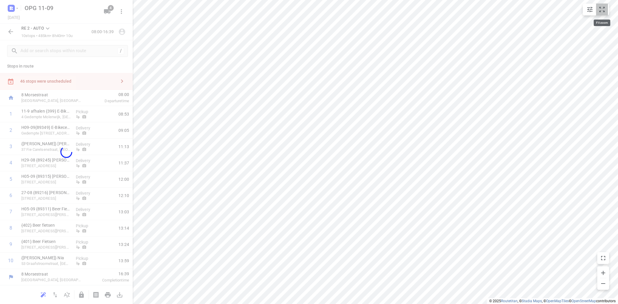
click at [602, 9] on icon "small contained button group" at bounding box center [602, 9] width 7 height 7
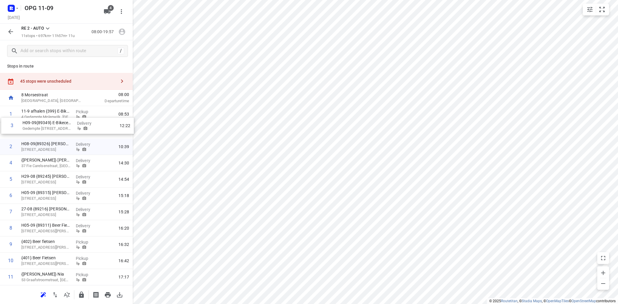
drag, startPoint x: 62, startPoint y: 147, endPoint x: 63, endPoint y: 126, distance: 21.4
click at [63, 126] on div "1 11-9 afhalen {399} E-Bikecenter Heerenveen B.V. 4 [PERSON_NAME], [GEOGRAPHIC_…" at bounding box center [66, 195] width 133 height 179
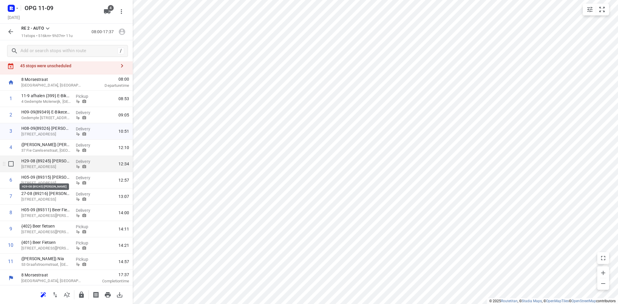
scroll to position [19, 0]
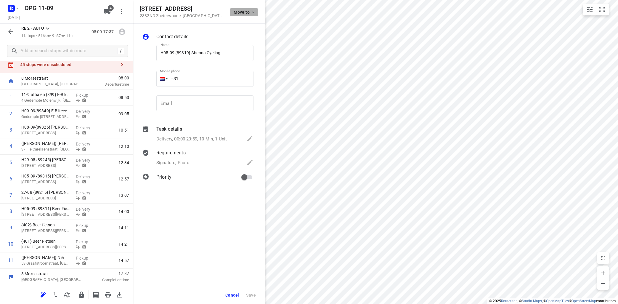
click at [255, 11] on icon "button" at bounding box center [253, 12] width 5 height 5
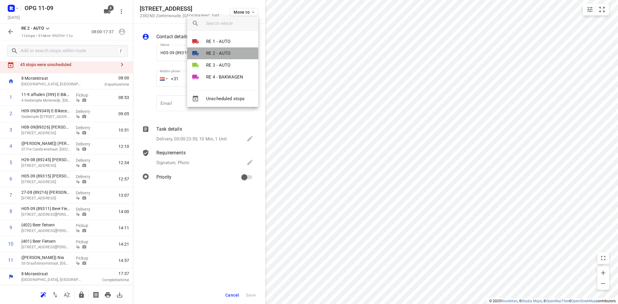
click at [219, 52] on p "RE 2 - AUTO" at bounding box center [218, 53] width 25 height 7
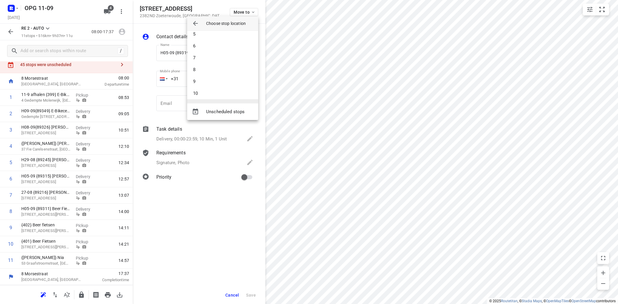
scroll to position [65, 0]
click at [220, 54] on li "8" at bounding box center [222, 57] width 71 height 12
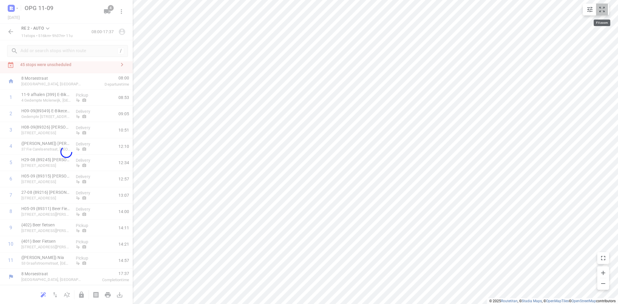
drag, startPoint x: 603, startPoint y: 9, endPoint x: 600, endPoint y: 5, distance: 5.1
click at [603, 9] on icon "small contained button group" at bounding box center [602, 9] width 7 height 7
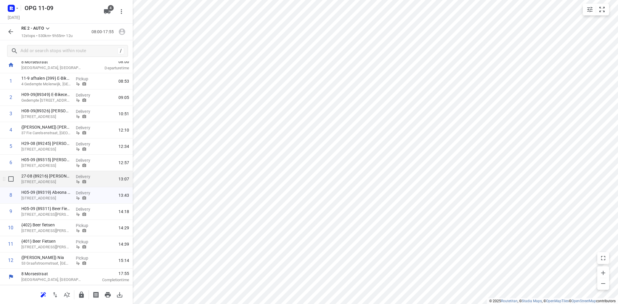
scroll to position [0, 0]
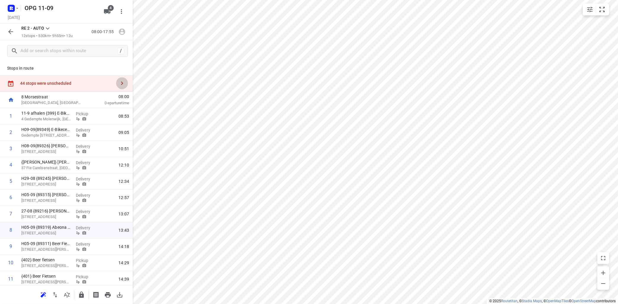
click at [124, 81] on icon "button" at bounding box center [121, 83] width 7 height 7
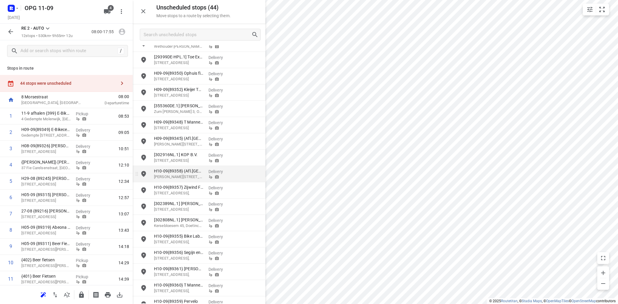
scroll to position [460, 0]
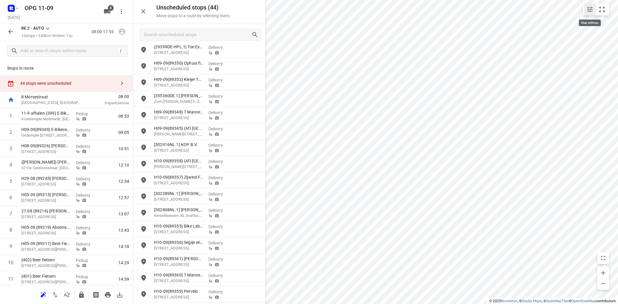
click at [588, 9] on icon "small contained button group" at bounding box center [589, 9] width 5 height 5
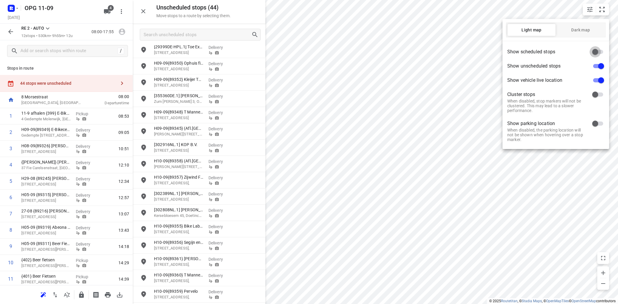
click at [601, 50] on input "checkbox" at bounding box center [595, 51] width 34 height 11
click at [586, 185] on div at bounding box center [309, 152] width 618 height 304
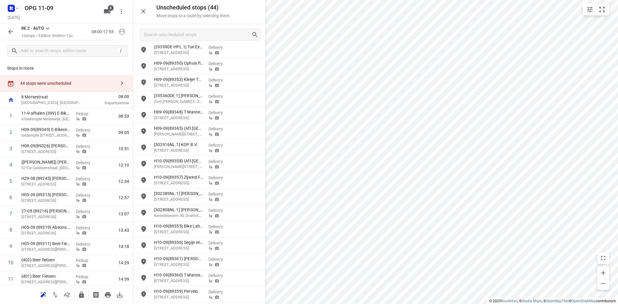
click at [45, 28] on icon at bounding box center [47, 28] width 7 height 7
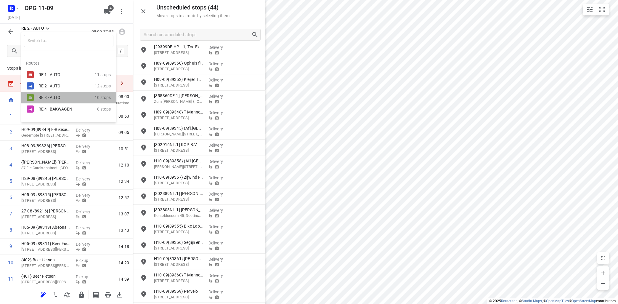
click at [46, 98] on div "RE 3 - AUTO" at bounding box center [64, 97] width 50 height 5
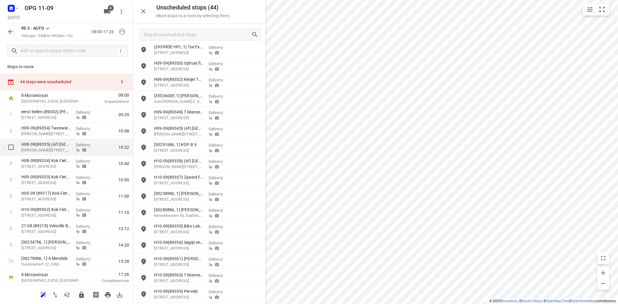
scroll to position [2, 0]
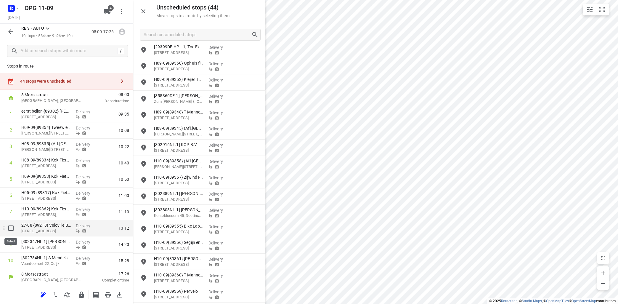
click at [14, 229] on input "checkbox" at bounding box center [11, 228] width 12 height 12
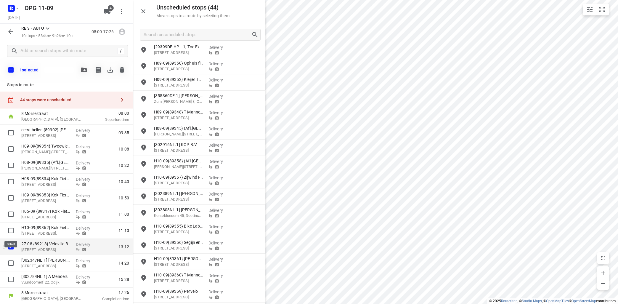
scroll to position [0, 0]
click at [85, 70] on icon "button" at bounding box center [84, 70] width 6 height 5
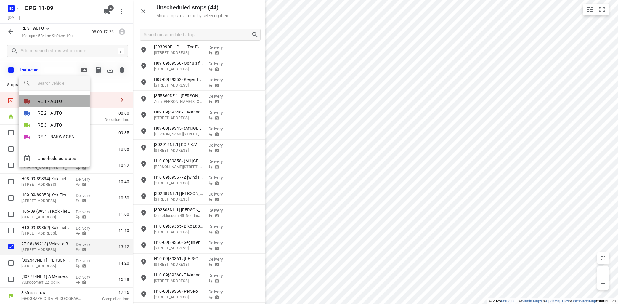
click at [72, 102] on li "RE 1 - AUTO" at bounding box center [54, 101] width 71 height 12
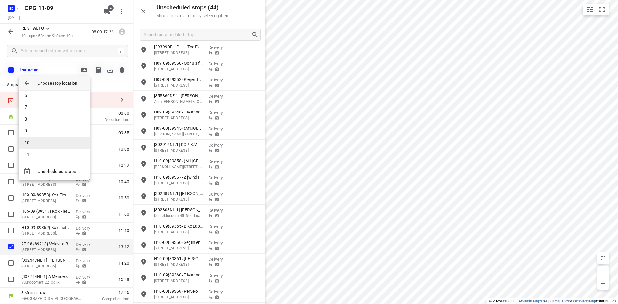
scroll to position [65, 0]
click at [66, 148] on li "11" at bounding box center [54, 152] width 71 height 12
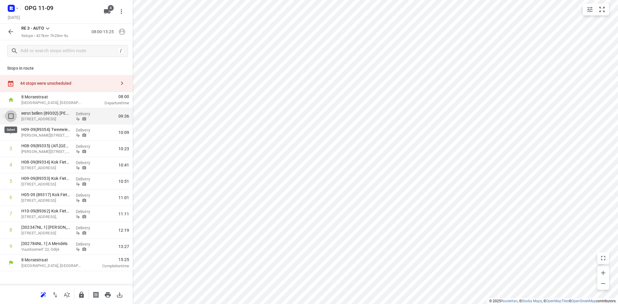
click at [10, 113] on input "checkbox" at bounding box center [11, 116] width 12 height 12
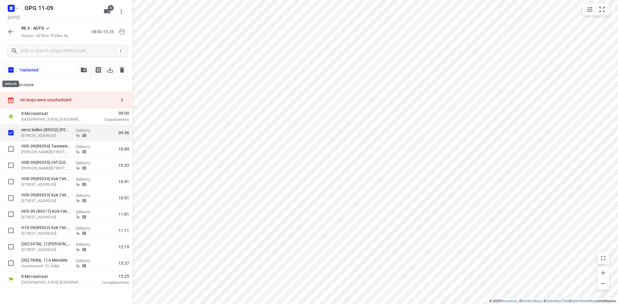
click at [9, 68] on input "checkbox" at bounding box center [11, 70] width 12 height 12
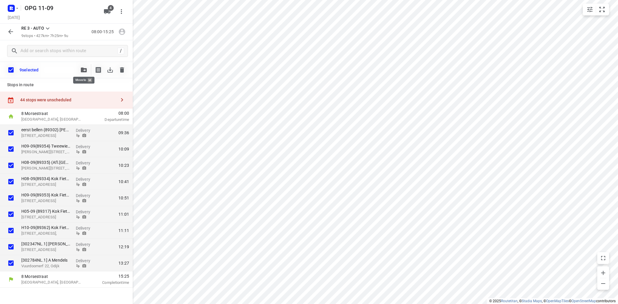
click at [81, 68] on span "button" at bounding box center [83, 70] width 7 height 5
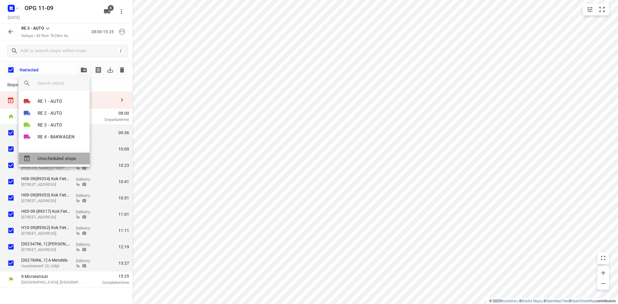
click at [76, 156] on span "Unscheduled stops" at bounding box center [61, 158] width 47 height 7
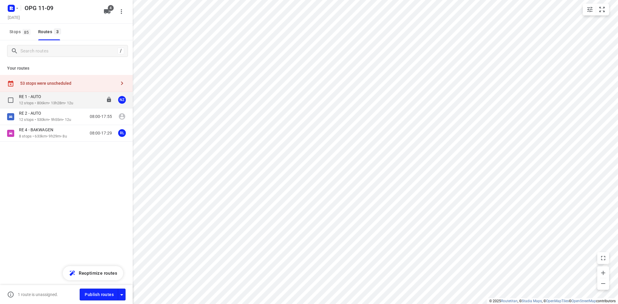
click at [57, 99] on div "RE 1 - AUTO" at bounding box center [46, 97] width 54 height 7
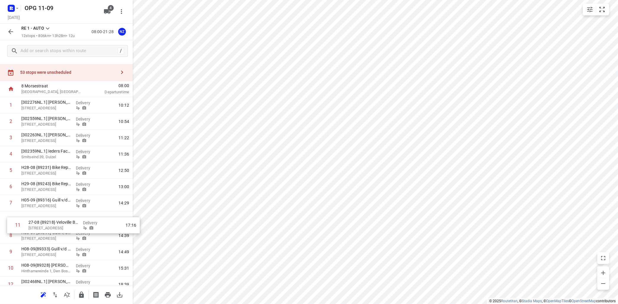
scroll to position [12, 0]
drag, startPoint x: 42, startPoint y: 277, endPoint x: 41, endPoint y: 196, distance: 81.2
click at [42, 197] on div "1 [302276NL.1] Arno [STREET_ADDRESS] Delivery 10:12 2 [302559NL.1] [PERSON_NAME…" at bounding box center [66, 193] width 133 height 195
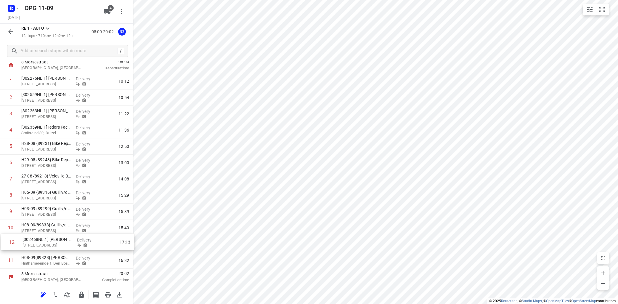
drag, startPoint x: 59, startPoint y: 259, endPoint x: 60, endPoint y: 238, distance: 21.6
click at [60, 238] on div "1 [302276NL.1] Arno [STREET_ADDRESS] Delivery 10:12 2 [302559NL.1] [PERSON_NAME…" at bounding box center [66, 170] width 133 height 195
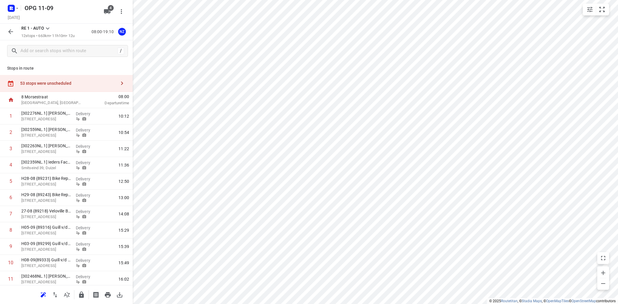
click at [48, 29] on icon at bounding box center [48, 29] width 4 height 2
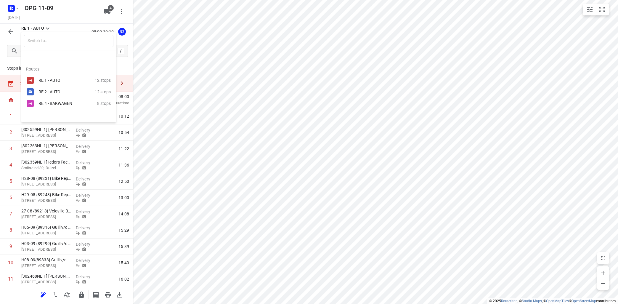
click at [12, 31] on div at bounding box center [309, 152] width 618 height 304
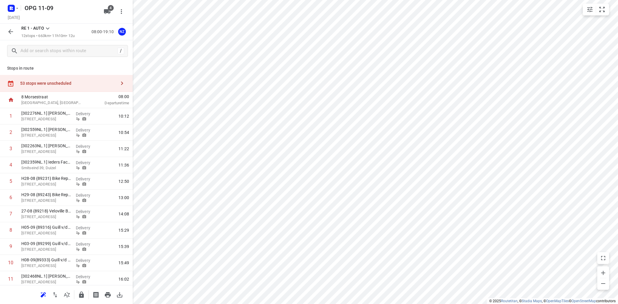
click at [10, 32] on icon "button" at bounding box center [10, 31] width 5 height 5
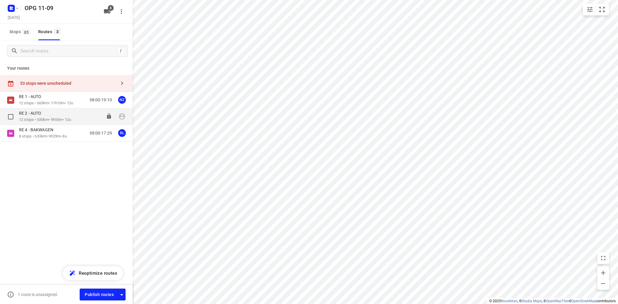
click at [71, 114] on div "RE 2 - AUTO" at bounding box center [45, 113] width 52 height 7
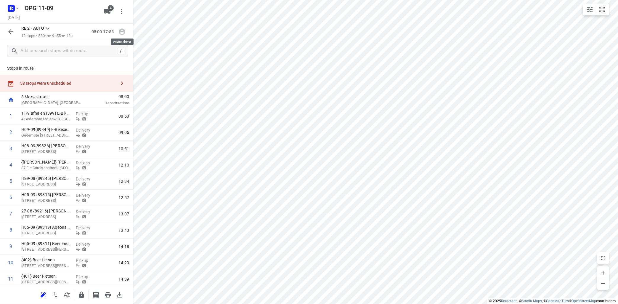
click at [121, 33] on icon "button" at bounding box center [122, 32] width 8 height 8
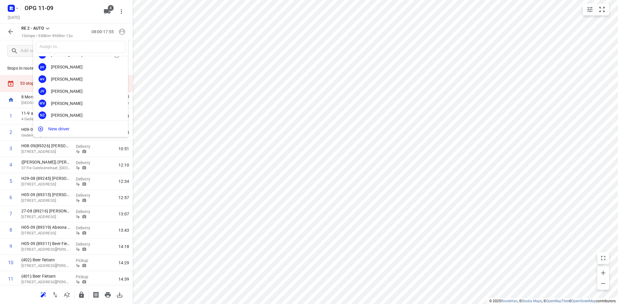
scroll to position [107, 0]
click at [74, 89] on div "[PERSON_NAME]" at bounding box center [82, 91] width 62 height 5
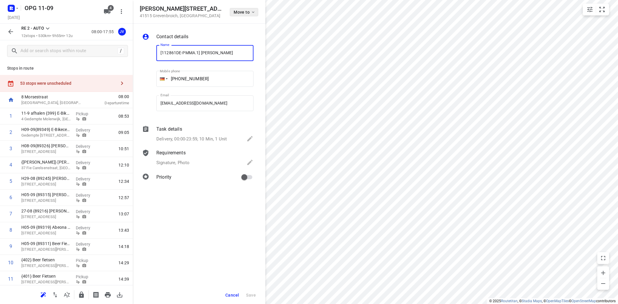
click at [253, 12] on icon "button" at bounding box center [253, 12] width 5 height 5
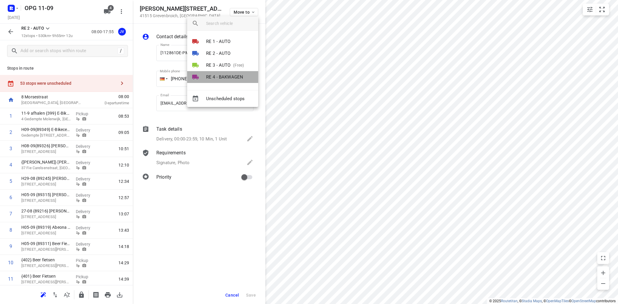
click at [226, 78] on p "RE 4 - BAKWAGEN" at bounding box center [224, 77] width 37 height 7
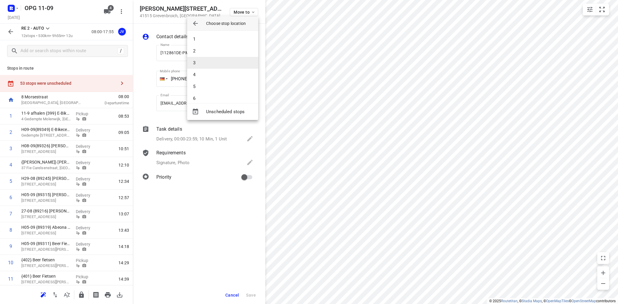
click at [230, 63] on li "3" at bounding box center [222, 63] width 71 height 12
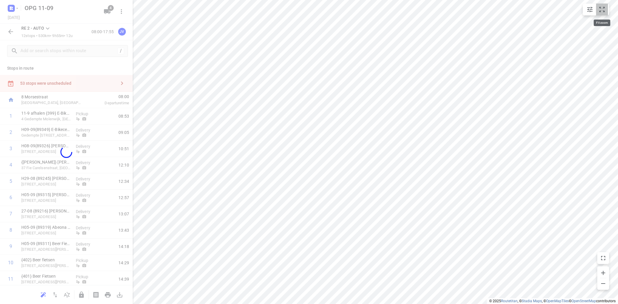
click at [605, 12] on icon "small contained button group" at bounding box center [602, 9] width 7 height 7
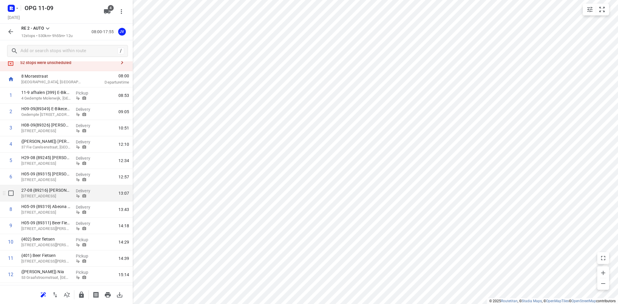
scroll to position [35, 0]
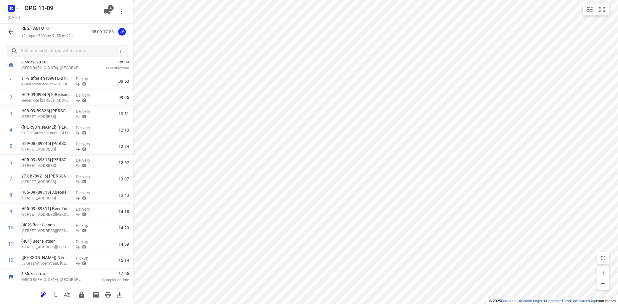
click at [47, 29] on icon at bounding box center [47, 28] width 7 height 7
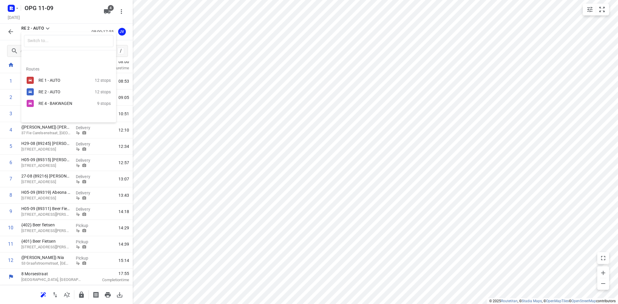
click at [48, 83] on div "RE 1 - AUTO" at bounding box center [67, 80] width 56 height 7
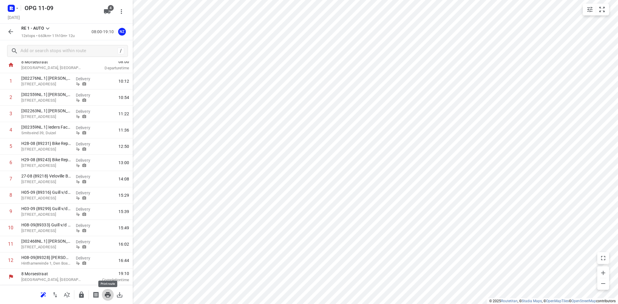
click at [105, 292] on icon "button" at bounding box center [107, 294] width 7 height 7
click at [49, 28] on icon at bounding box center [47, 28] width 7 height 7
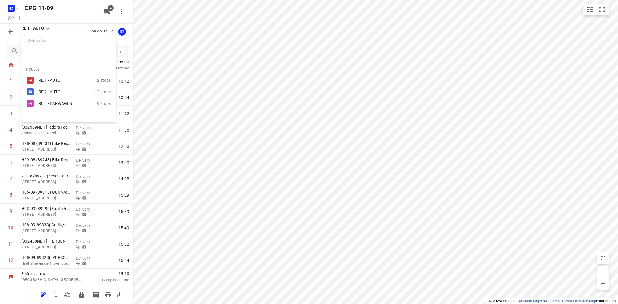
click at [44, 90] on div "RE 2 - AUTO" at bounding box center [64, 91] width 50 height 5
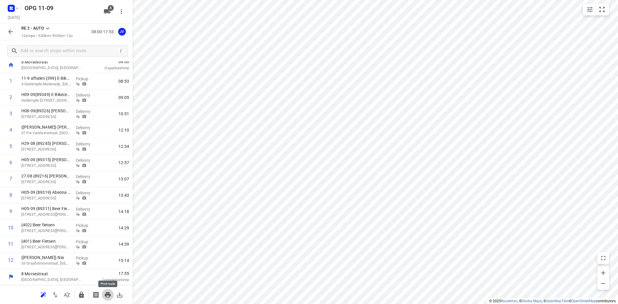
click at [110, 295] on icon "button" at bounding box center [108, 294] width 6 height 5
click at [48, 26] on icon at bounding box center [47, 28] width 7 height 7
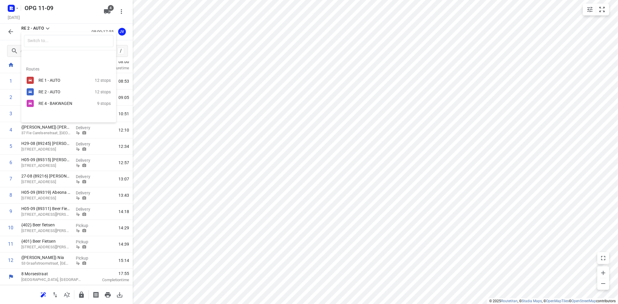
click at [59, 102] on div "RE 4 - BAKWAGEN" at bounding box center [64, 103] width 50 height 5
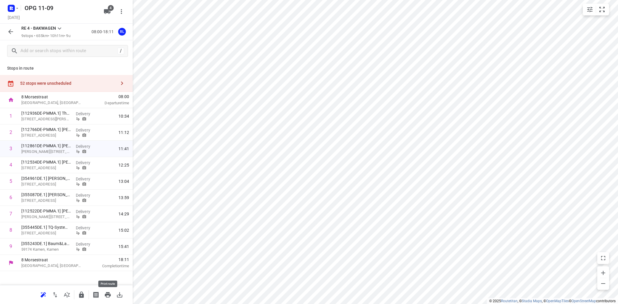
click at [109, 296] on icon "button" at bounding box center [108, 294] width 6 height 5
